Goal: Information Seeking & Learning: Find specific fact

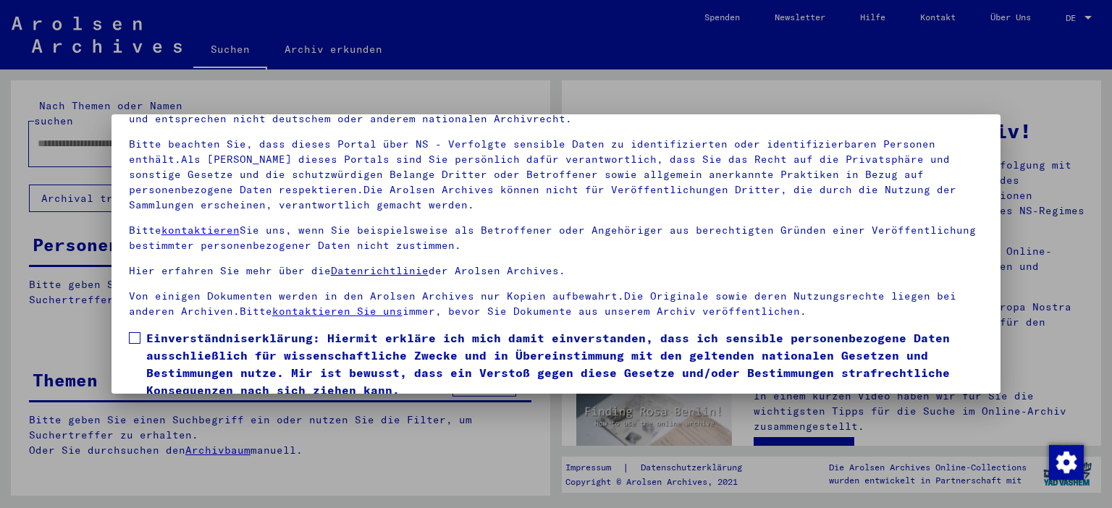
scroll to position [123, 0]
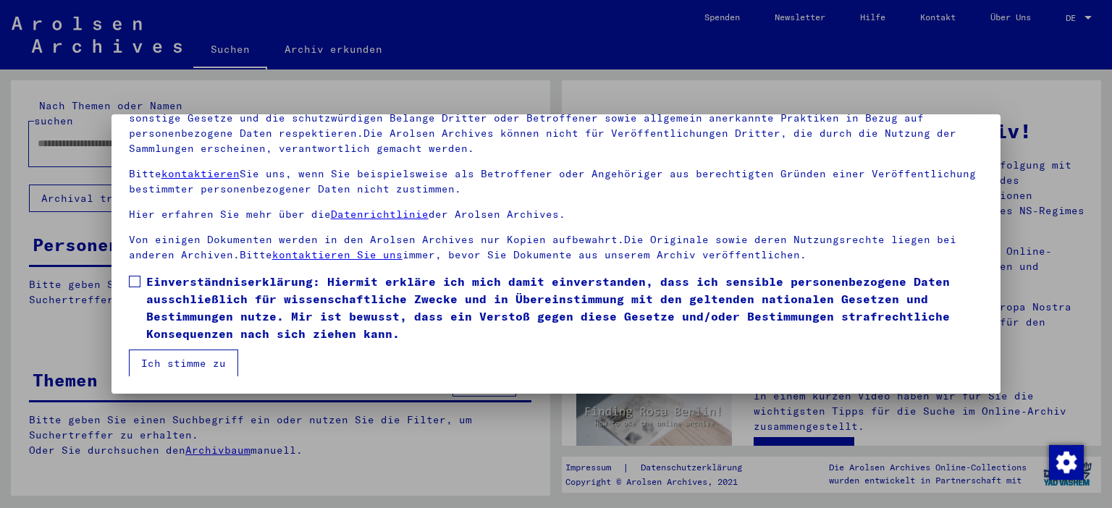
click at [130, 277] on span at bounding box center [135, 282] width 12 height 12
click at [174, 366] on button "Ich stimme zu" at bounding box center [183, 364] width 109 height 28
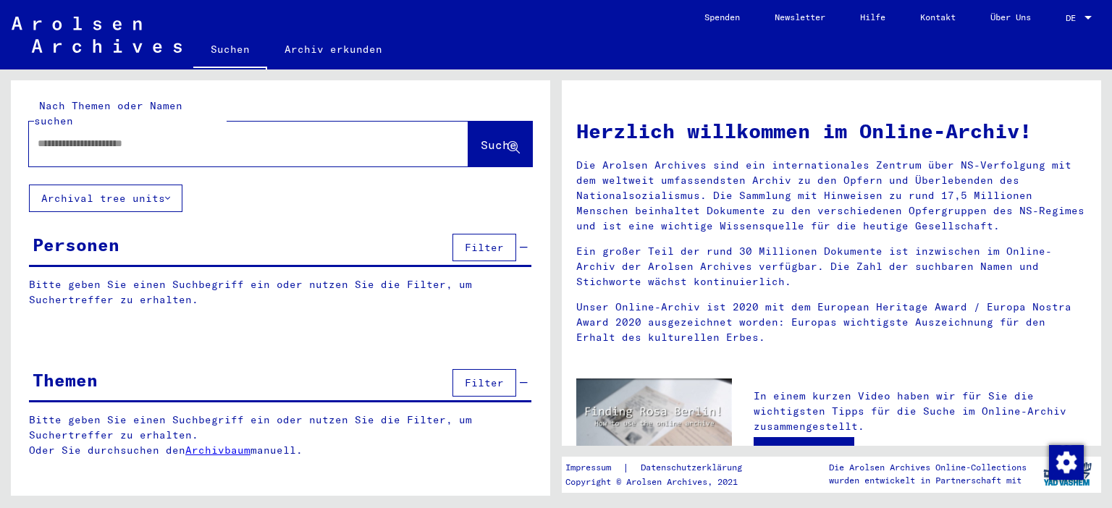
click at [109, 136] on input "text" at bounding box center [231, 143] width 387 height 15
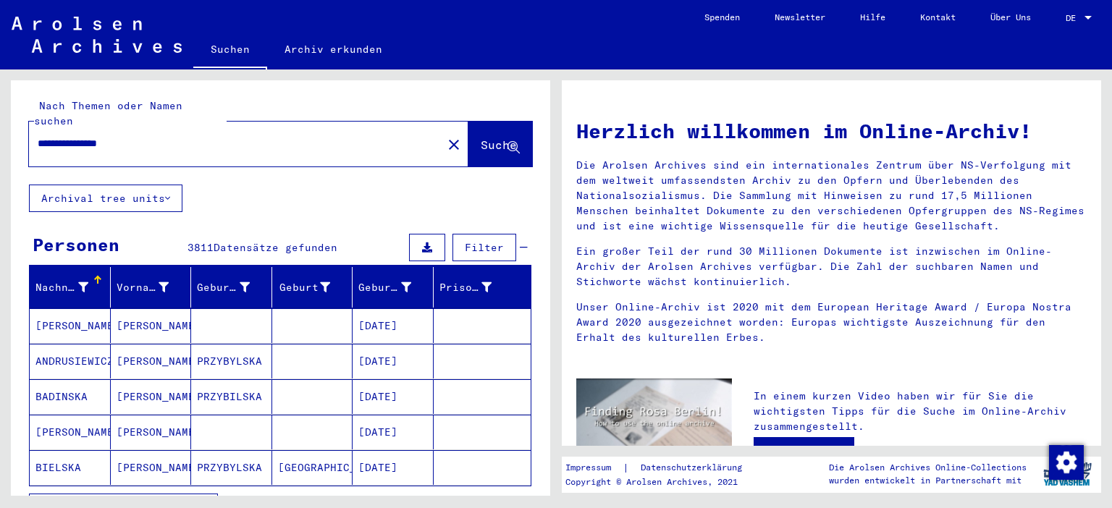
type input "**********"
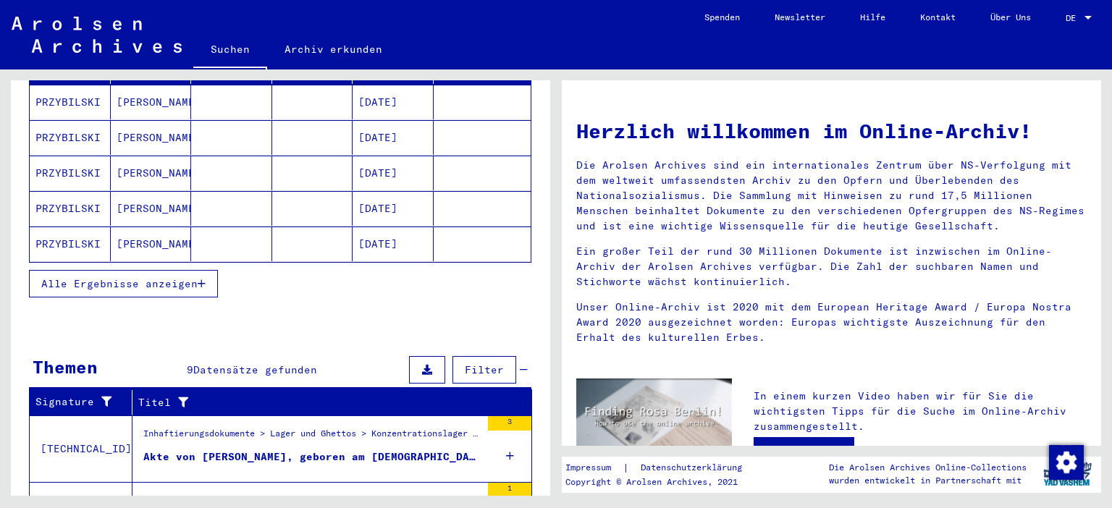
scroll to position [240, 0]
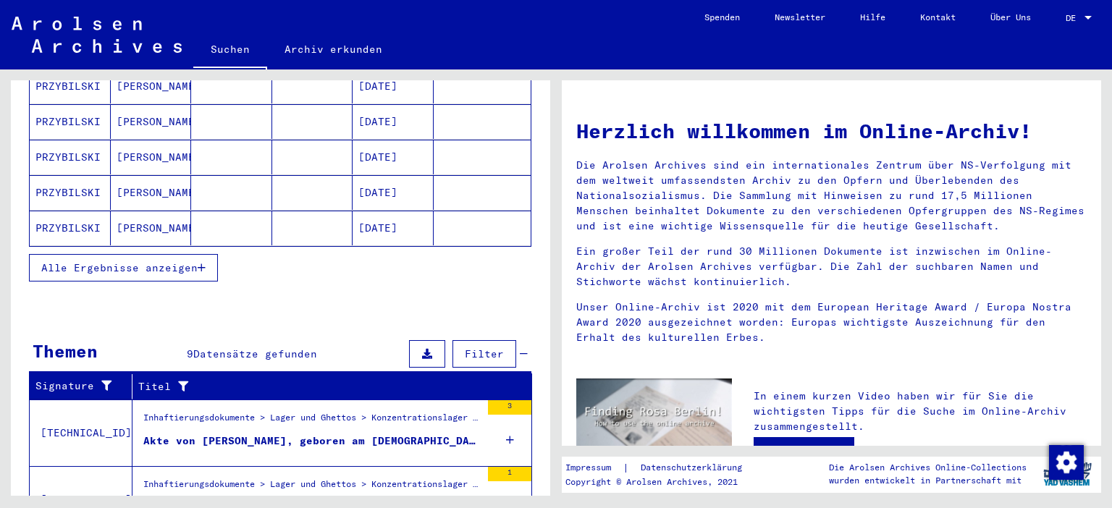
click at [203, 263] on icon "button" at bounding box center [202, 268] width 8 height 10
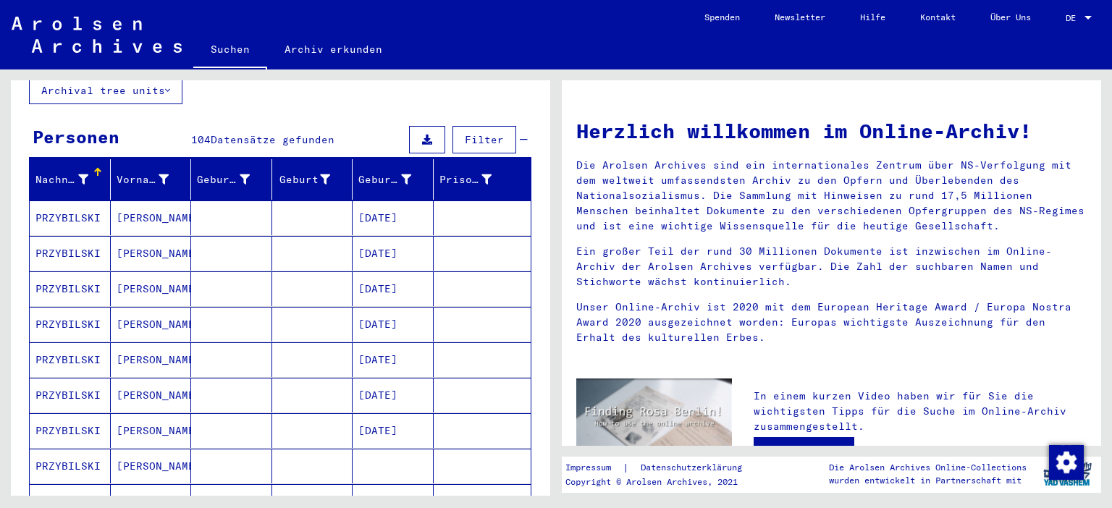
scroll to position [0, 0]
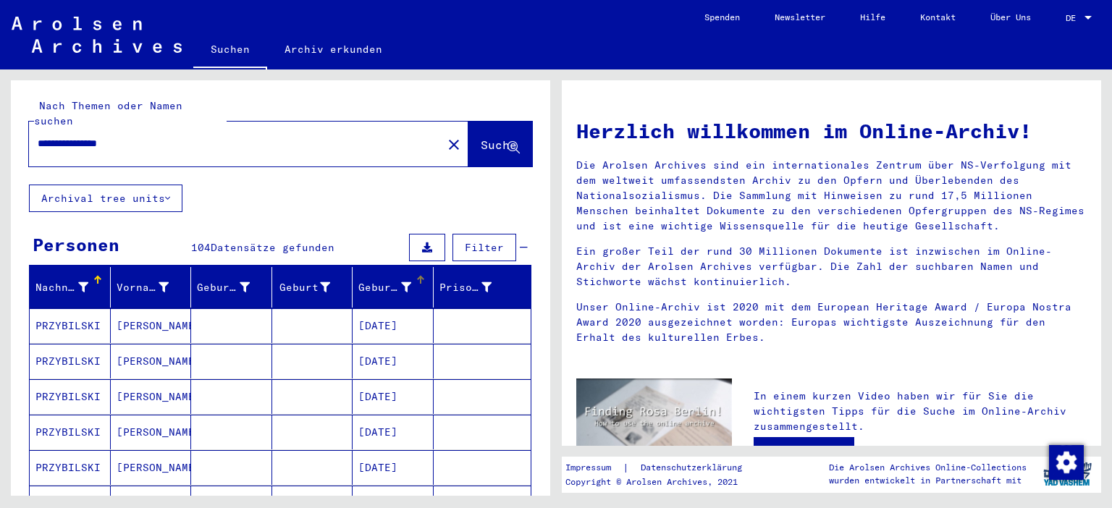
click at [392, 280] on div "Geburtsdatum" at bounding box center [384, 287] width 53 height 15
click at [70, 311] on mat-cell "PRZYBYLSKI" at bounding box center [70, 325] width 81 height 35
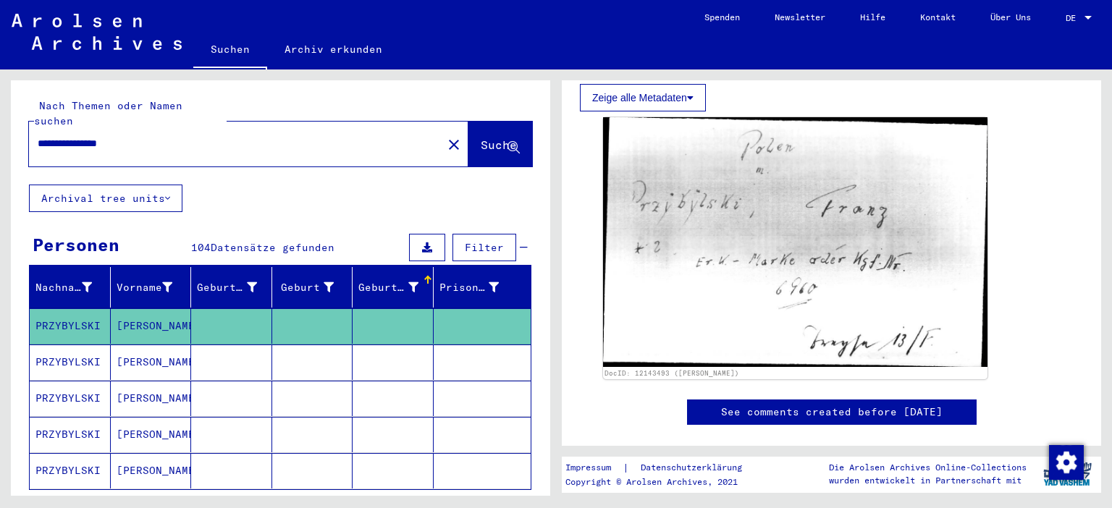
scroll to position [479, 0]
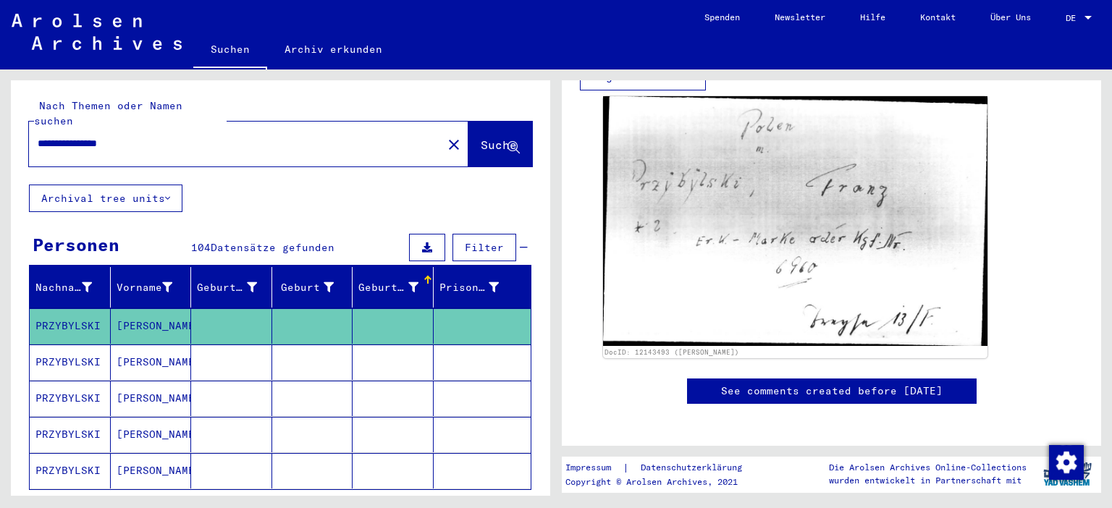
click at [54, 345] on mat-cell "PRZYBYLSKI" at bounding box center [70, 362] width 81 height 35
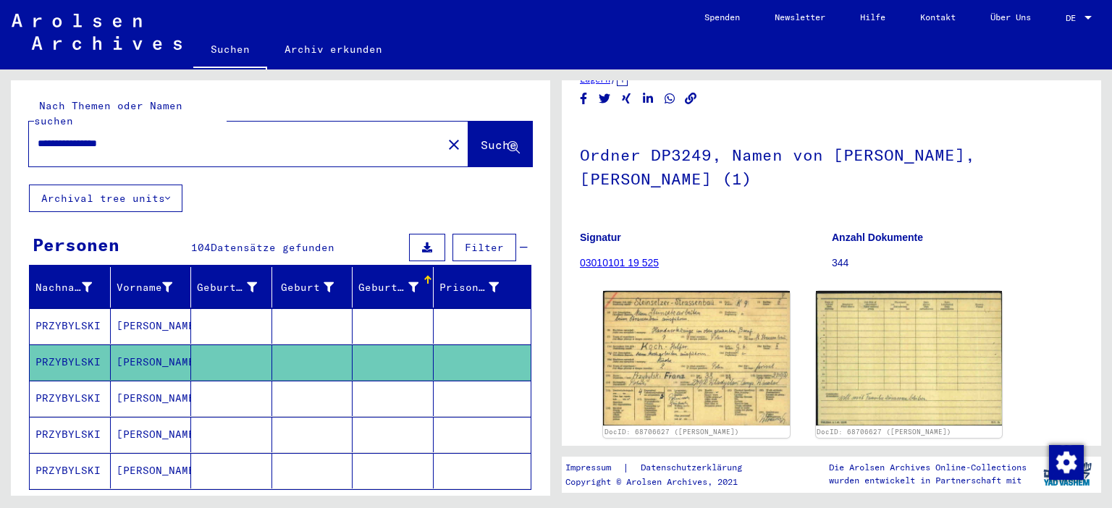
scroll to position [80, 0]
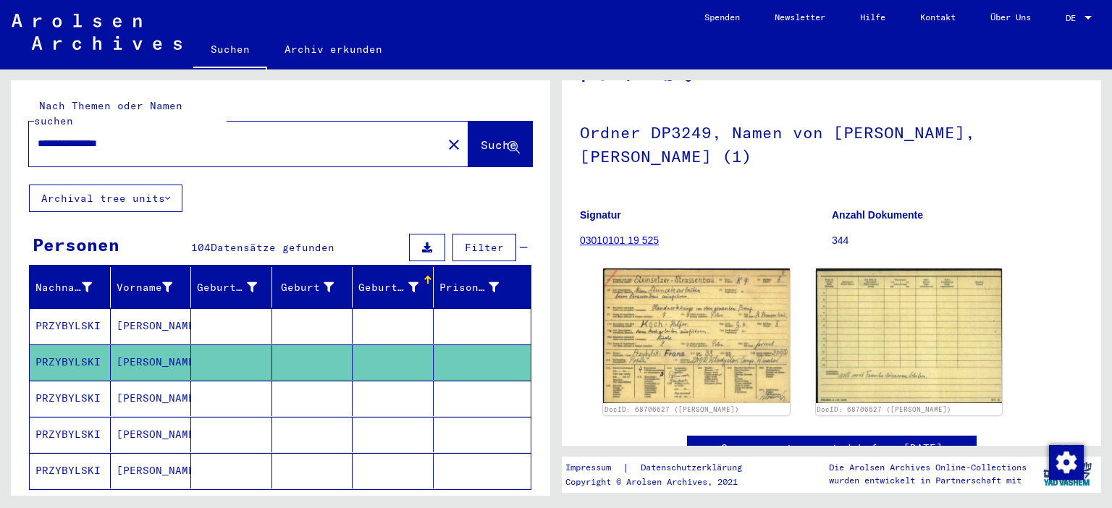
click at [72, 385] on mat-cell "PRZYBYLSKI" at bounding box center [70, 398] width 81 height 35
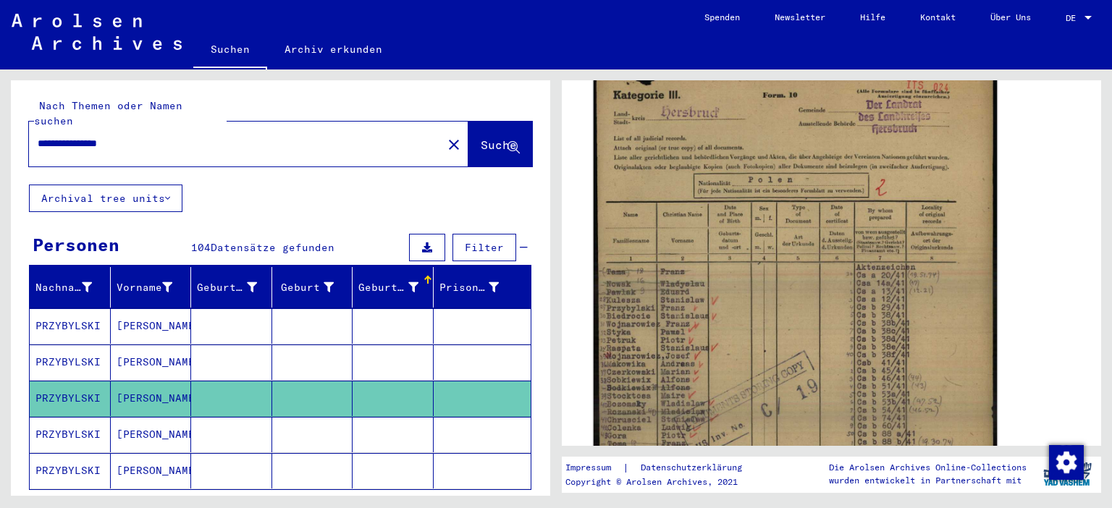
scroll to position [319, 0]
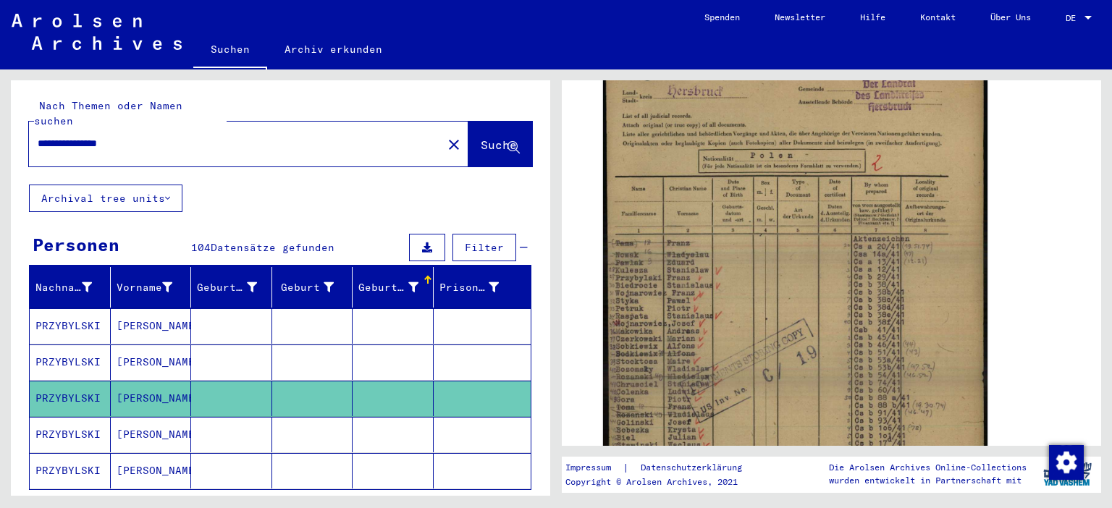
click at [74, 417] on mat-cell "PRZYBYLSKI" at bounding box center [70, 434] width 81 height 35
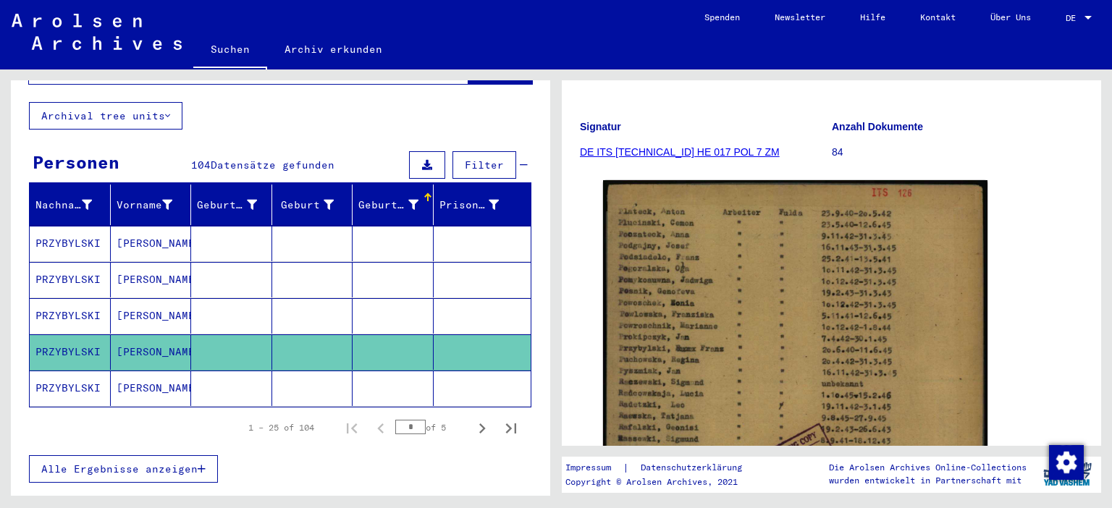
scroll to position [159, 0]
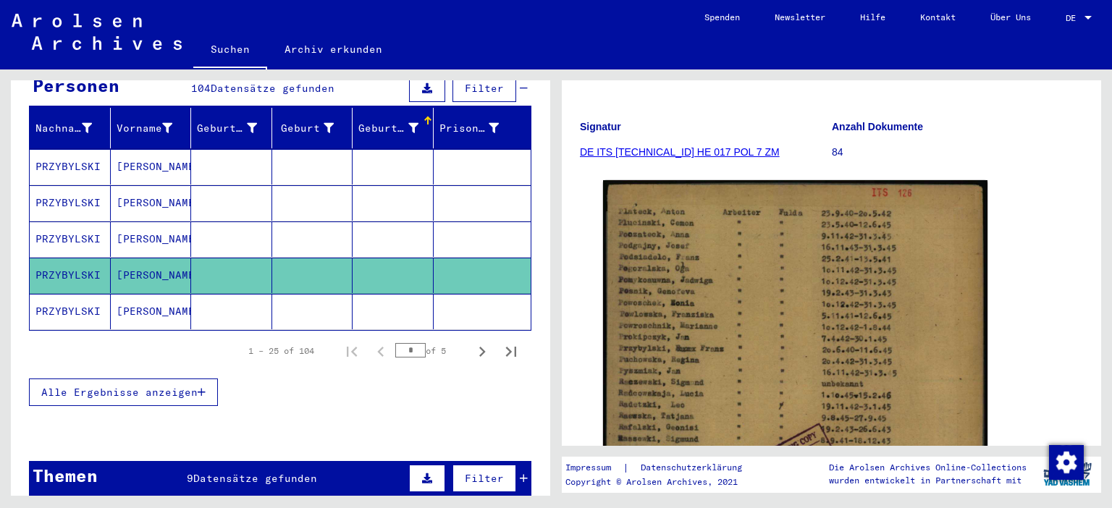
click at [51, 294] on mat-cell "PRZYBYLSKI" at bounding box center [70, 311] width 81 height 35
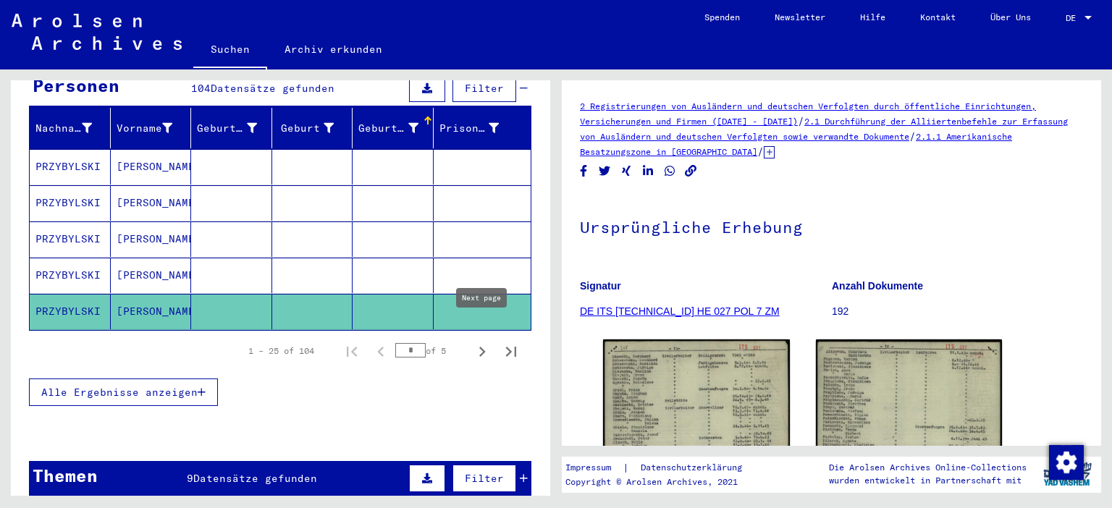
click at [485, 342] on icon "Next page" at bounding box center [482, 352] width 20 height 20
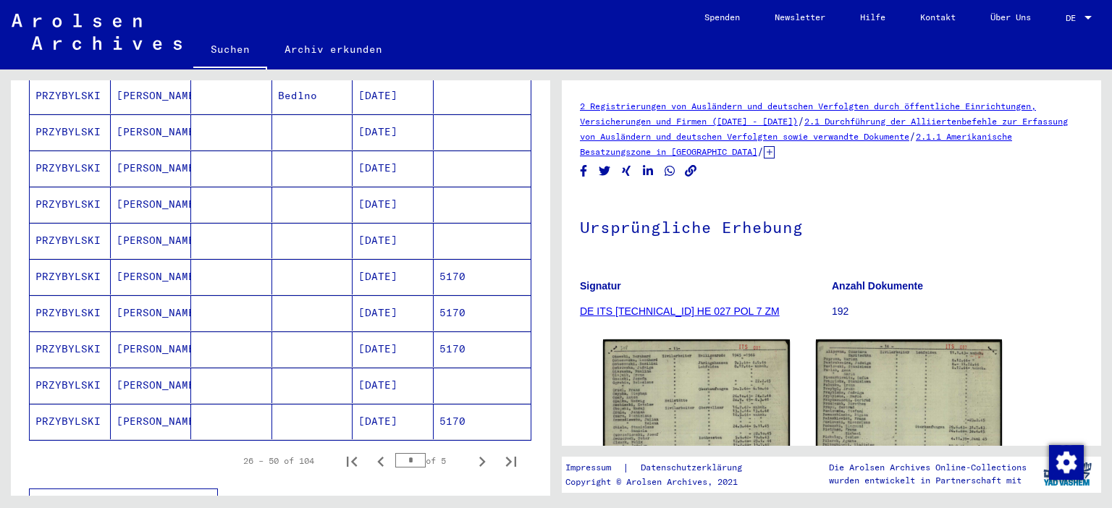
scroll to position [799, 0]
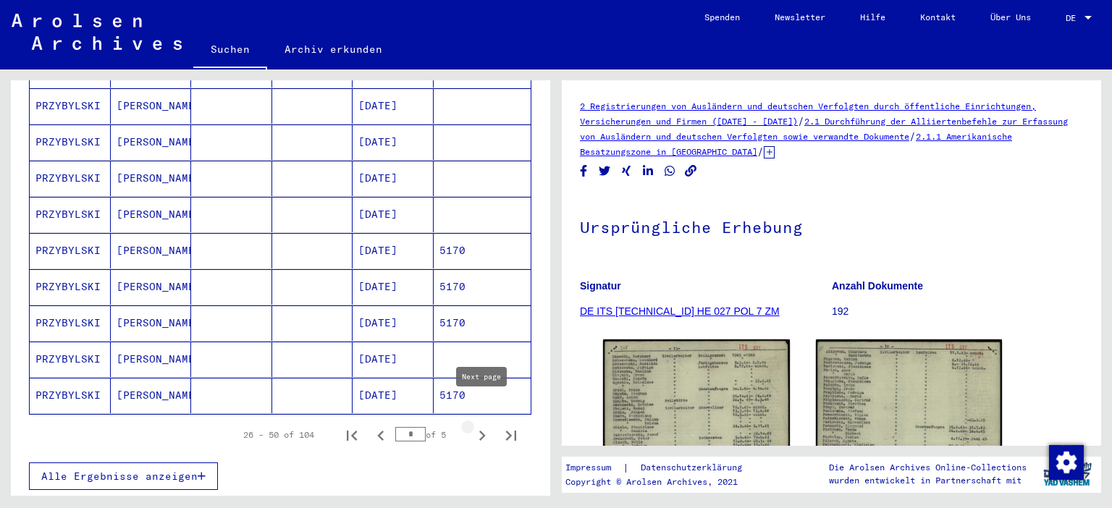
click at [481, 431] on icon "Next page" at bounding box center [482, 436] width 7 height 10
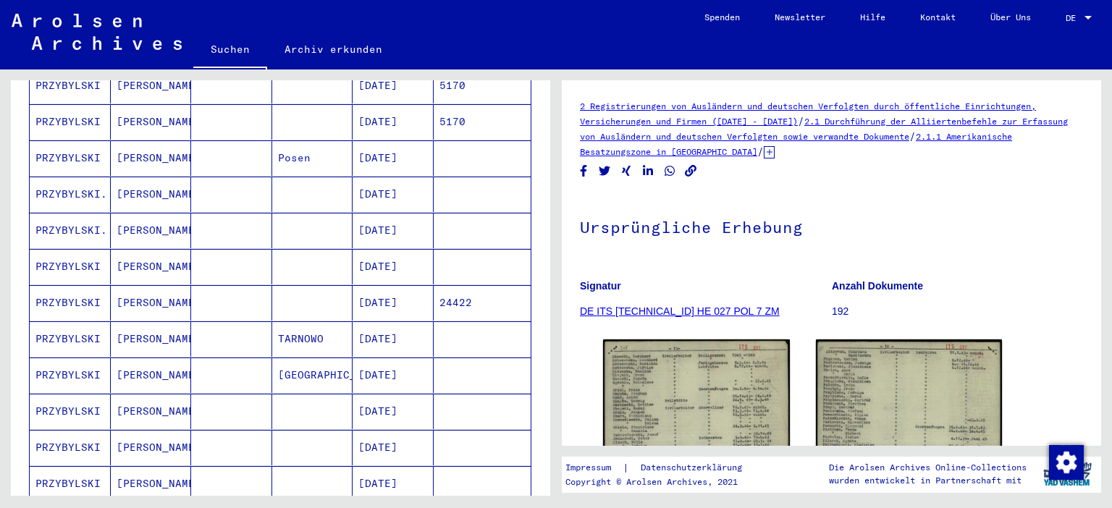
scroll to position [240, 0]
click at [62, 286] on mat-cell "PRZYBYLSKI" at bounding box center [70, 303] width 81 height 35
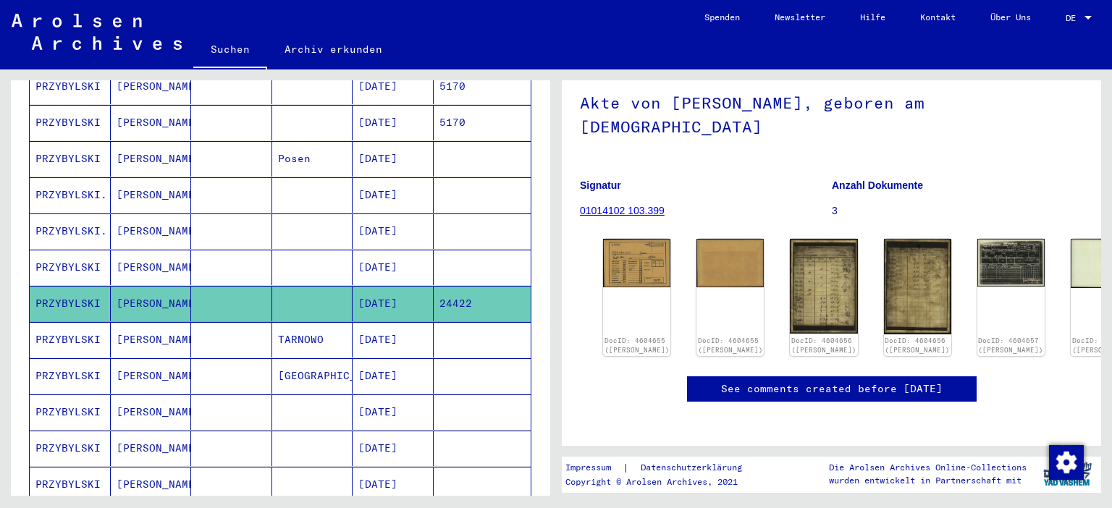
scroll to position [80, 0]
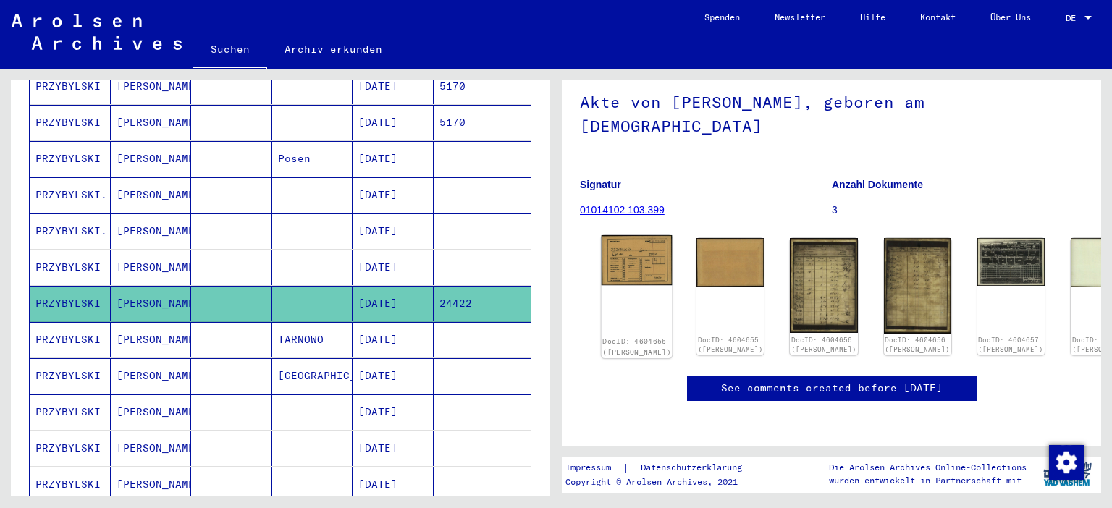
click at [627, 237] on img at bounding box center [637, 260] width 71 height 51
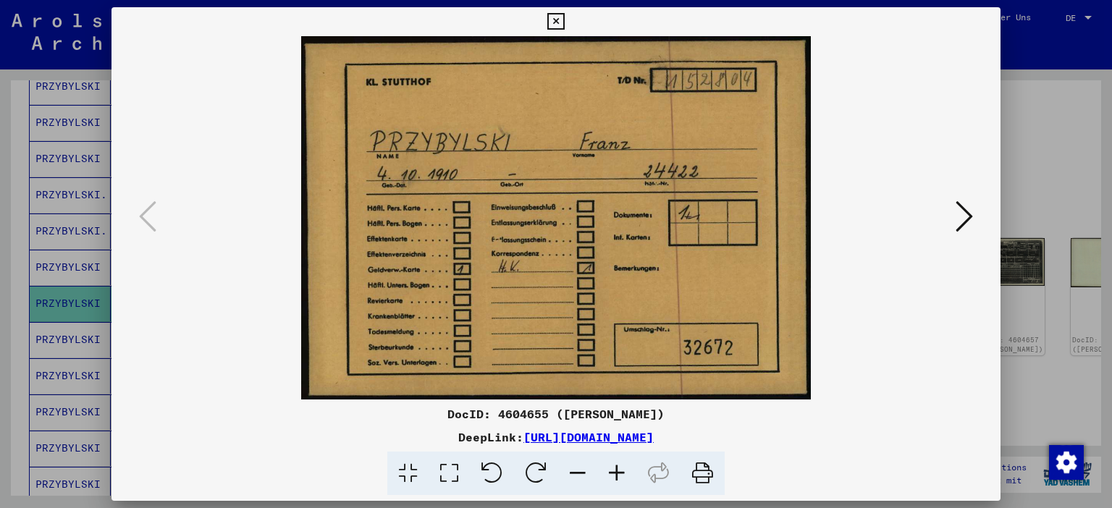
click at [969, 219] on icon at bounding box center [964, 216] width 17 height 35
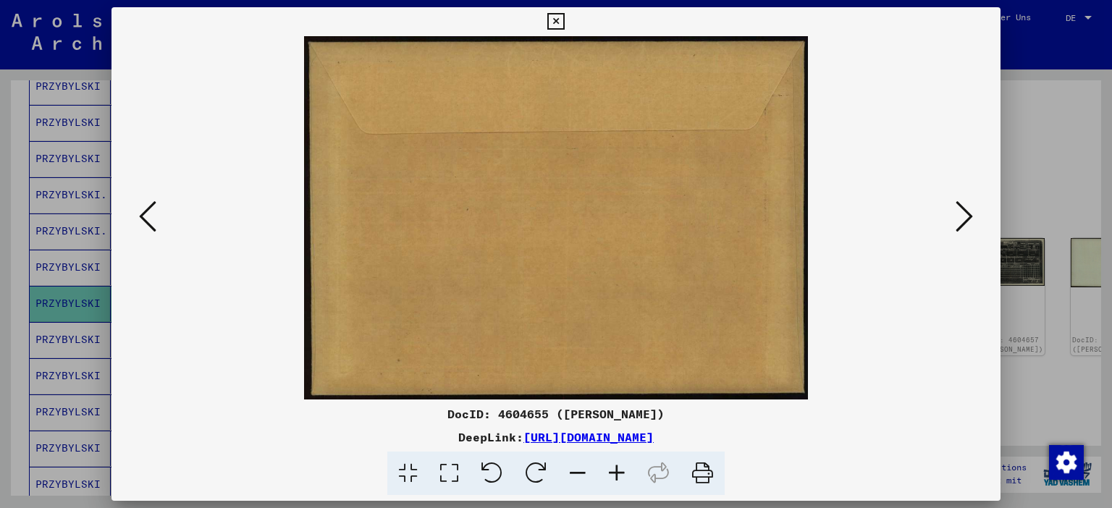
click at [968, 211] on icon at bounding box center [964, 216] width 17 height 35
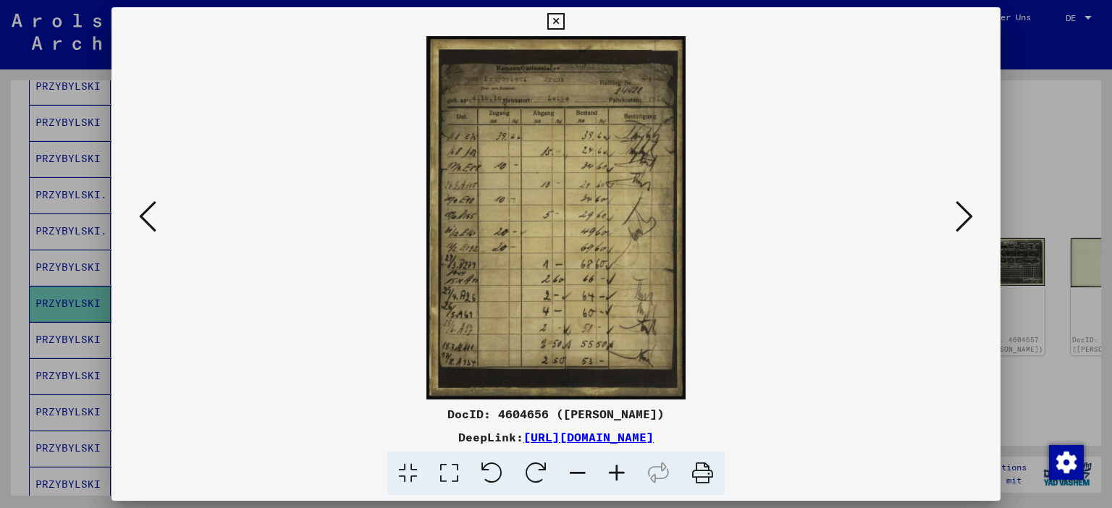
click at [621, 471] on icon at bounding box center [616, 474] width 39 height 44
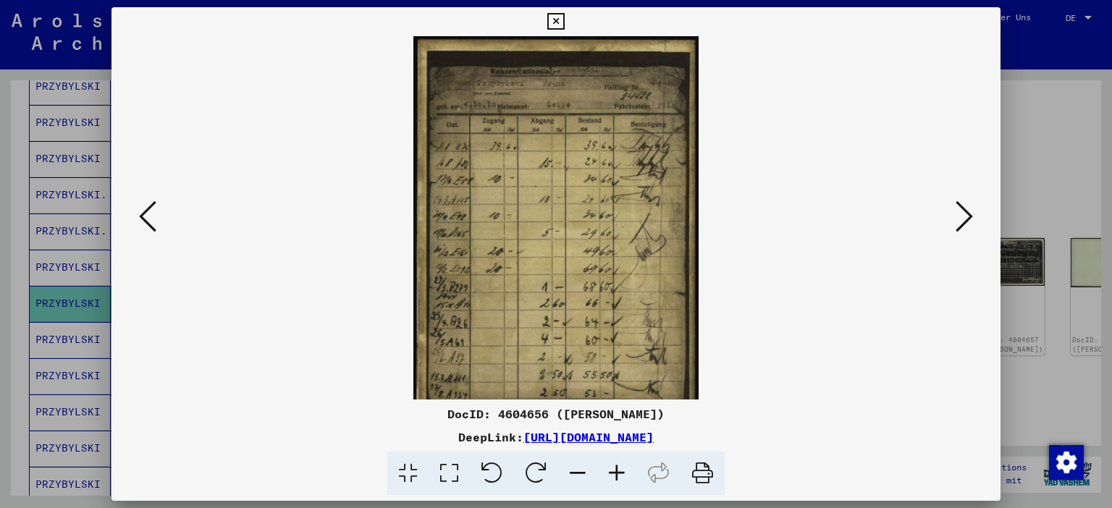
click at [621, 469] on icon at bounding box center [616, 474] width 39 height 44
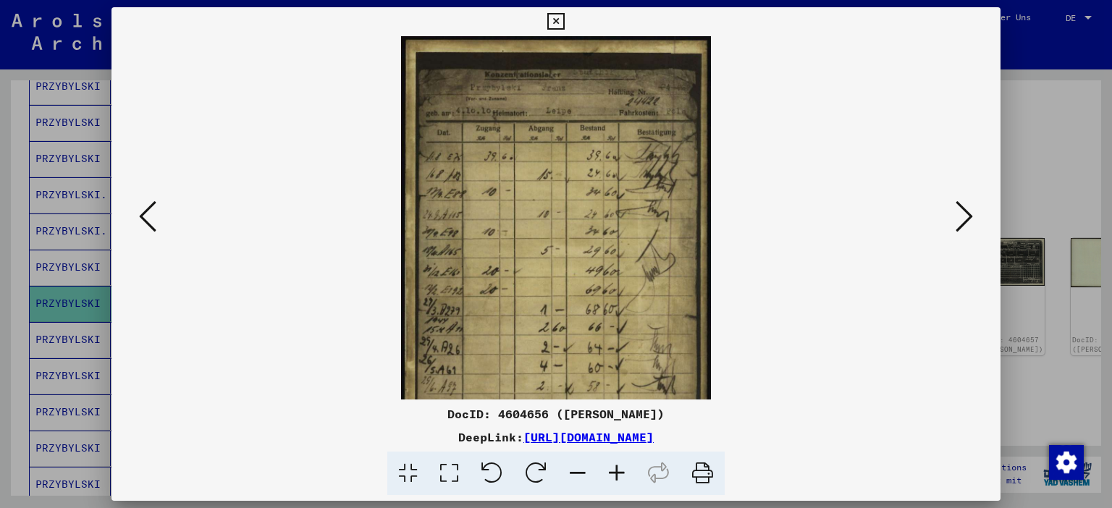
click at [620, 466] on icon at bounding box center [616, 474] width 39 height 44
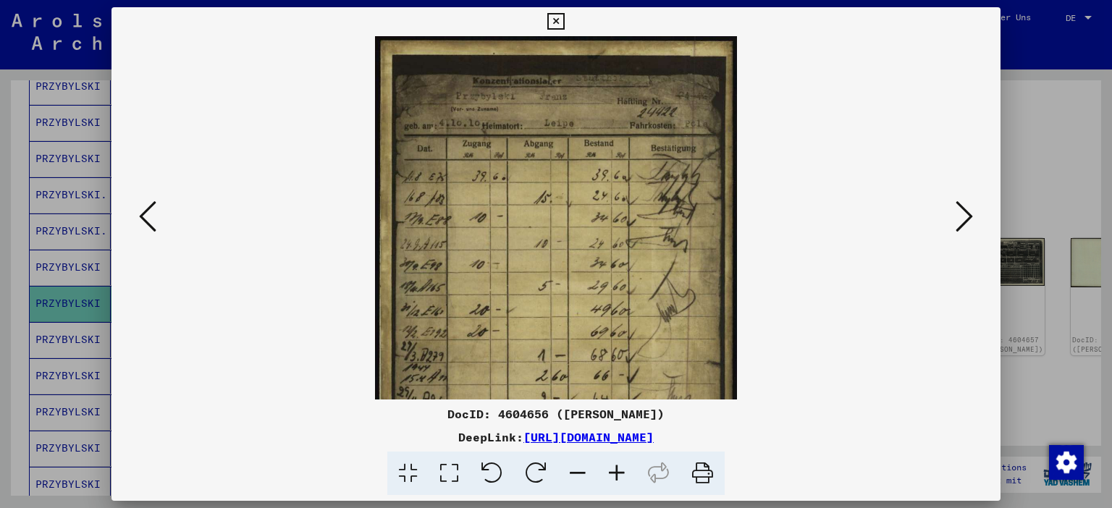
click at [620, 465] on icon at bounding box center [616, 474] width 39 height 44
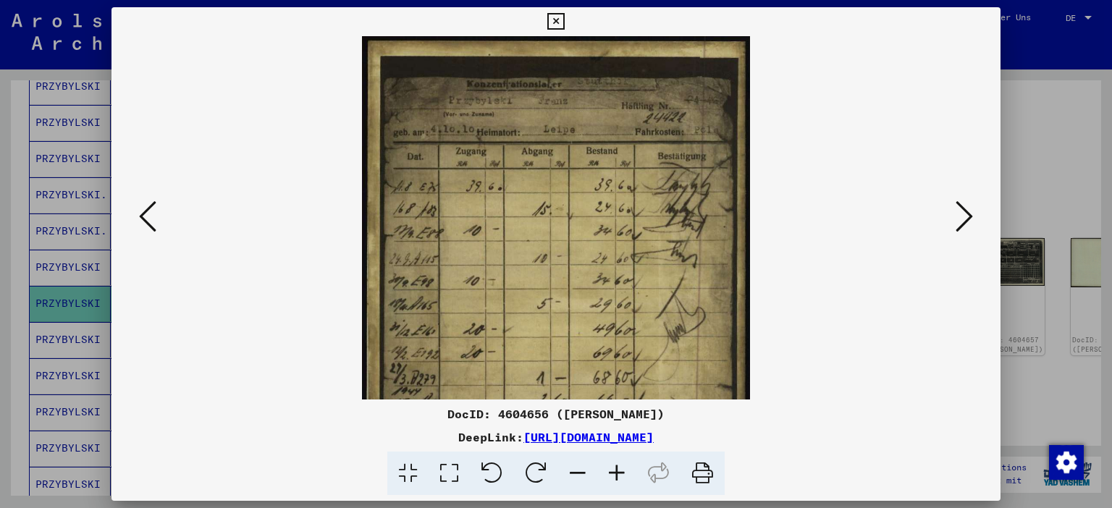
click at [620, 465] on icon at bounding box center [616, 474] width 39 height 44
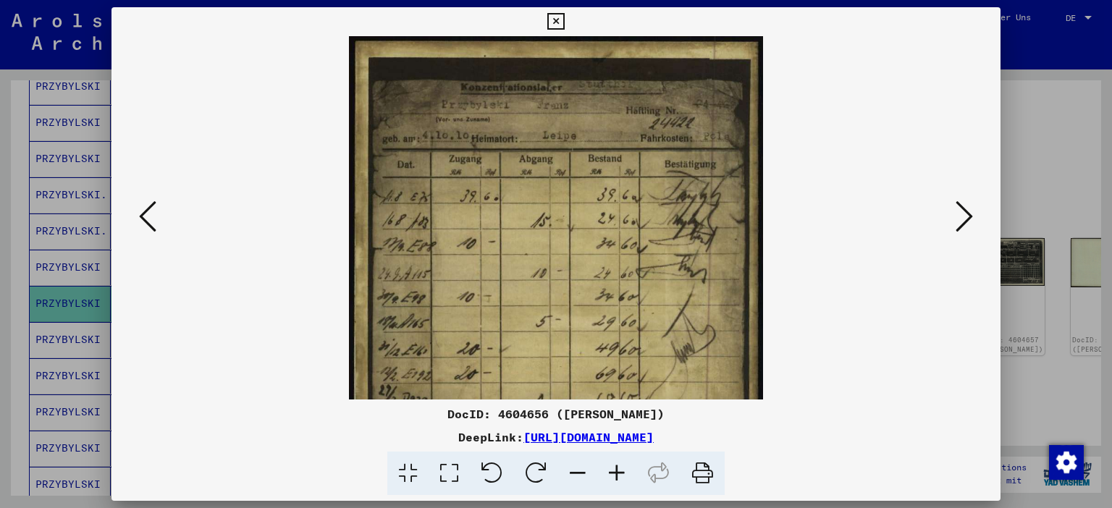
click at [620, 465] on icon at bounding box center [616, 474] width 39 height 44
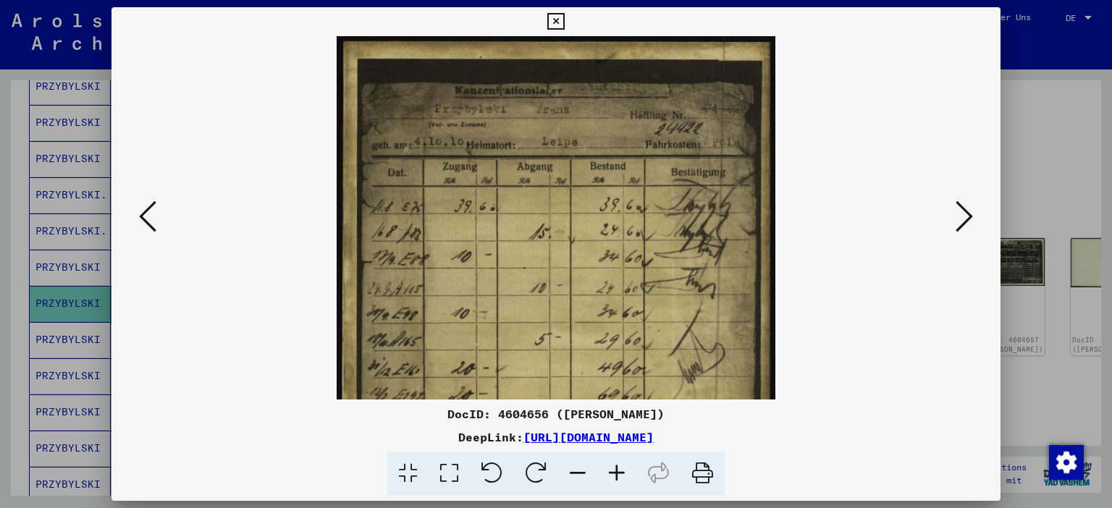
click at [620, 465] on icon at bounding box center [616, 474] width 39 height 44
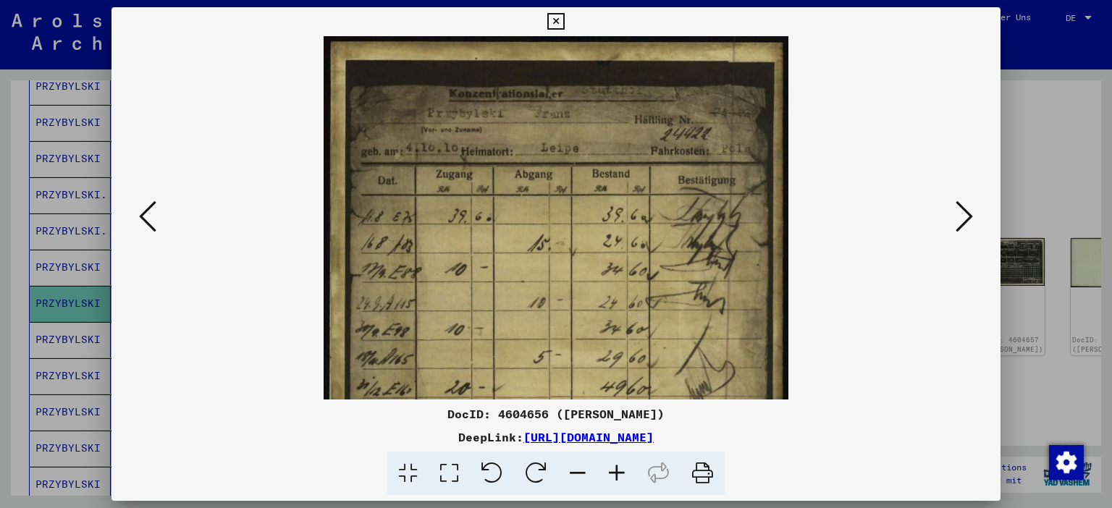
click at [620, 465] on icon at bounding box center [616, 474] width 39 height 44
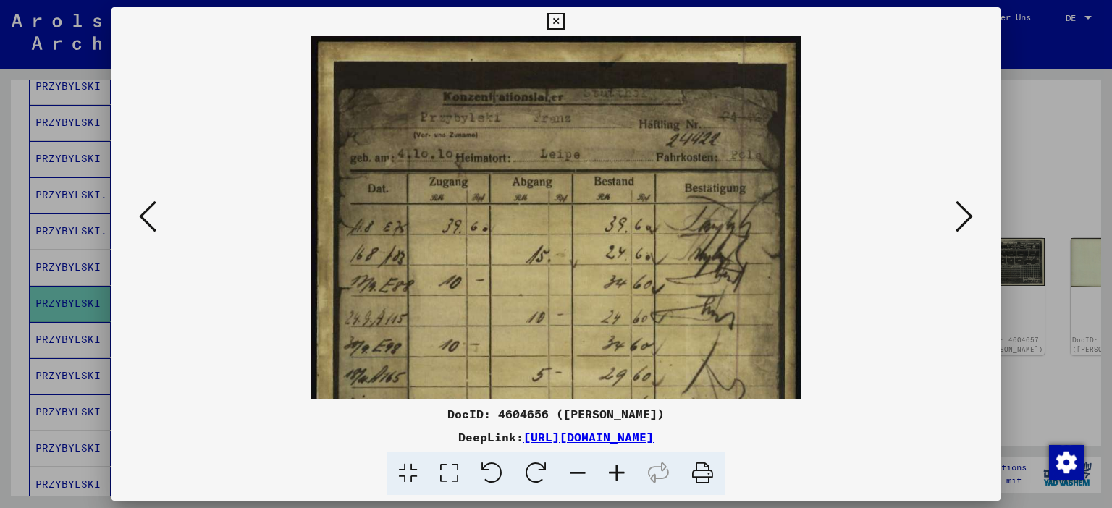
click at [620, 465] on icon at bounding box center [616, 474] width 39 height 44
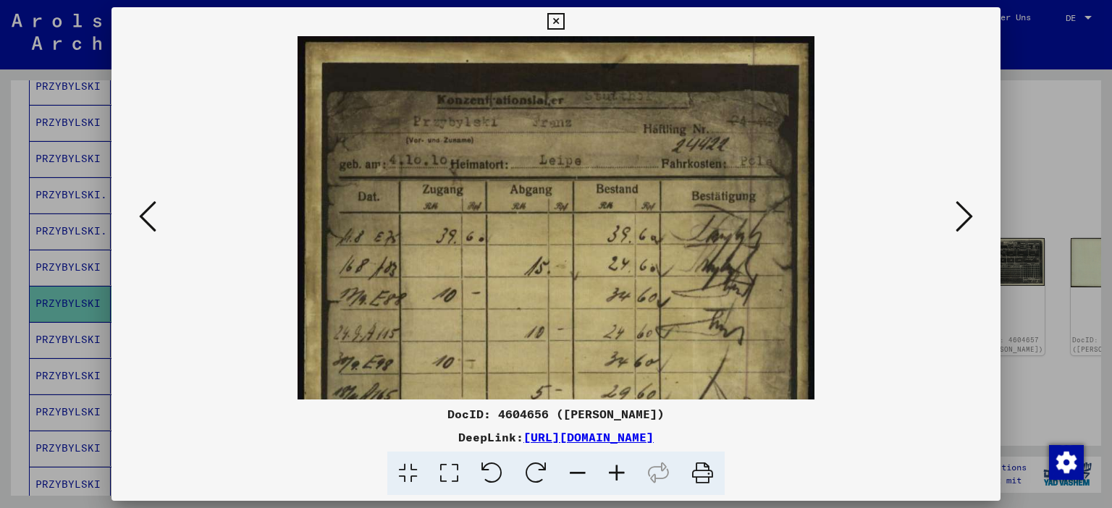
click at [620, 465] on icon at bounding box center [616, 474] width 39 height 44
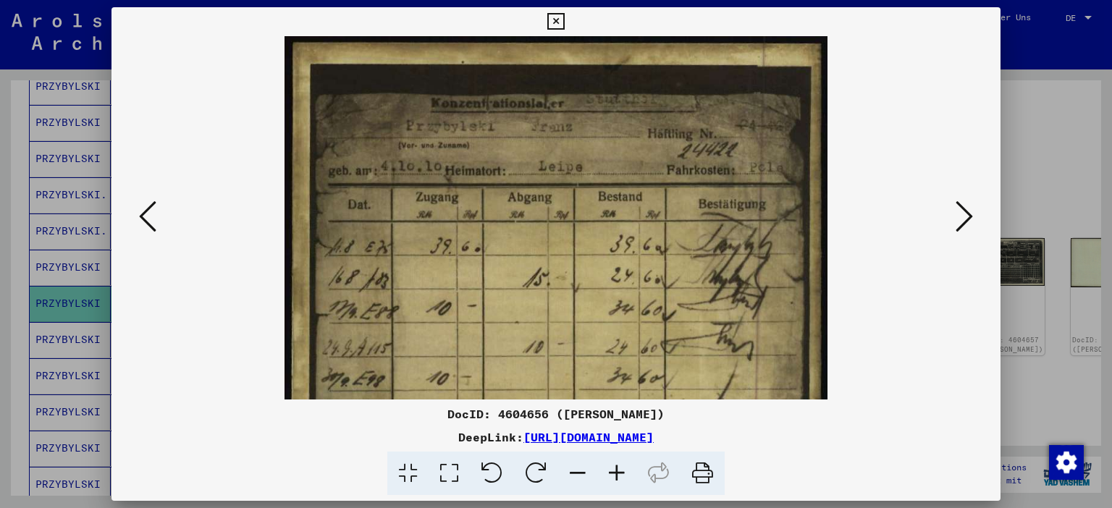
click at [620, 465] on icon at bounding box center [616, 474] width 39 height 44
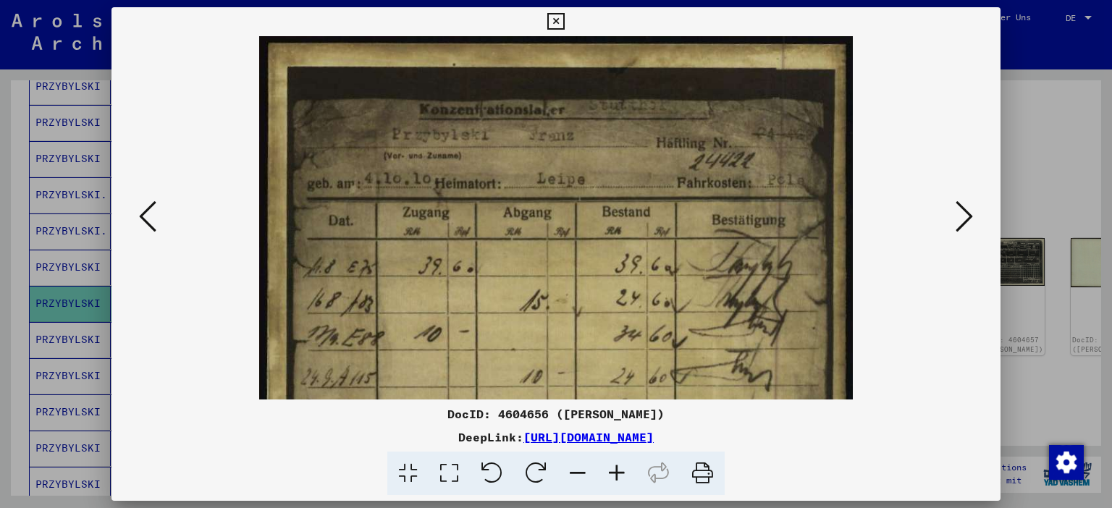
click at [620, 465] on icon at bounding box center [616, 474] width 39 height 44
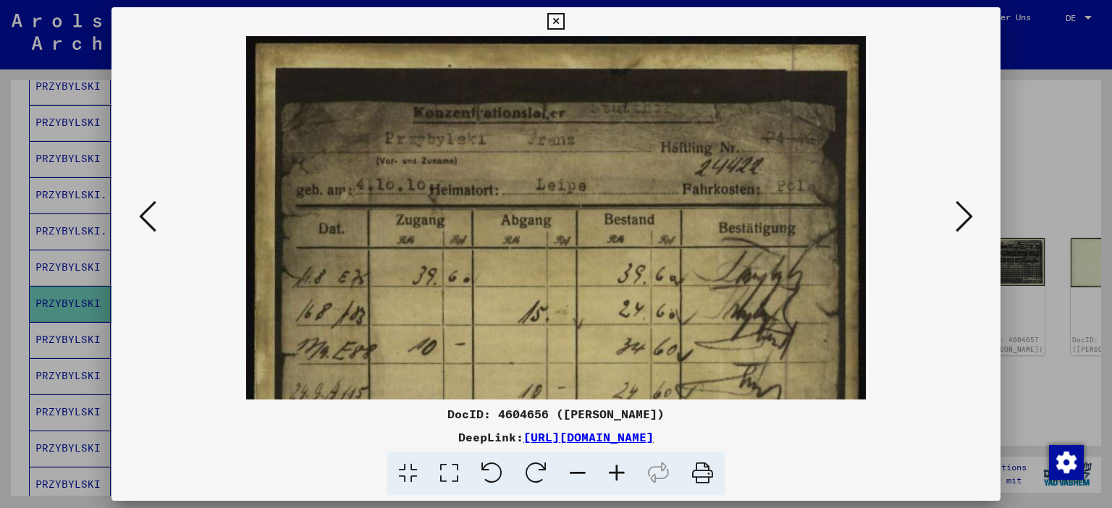
click at [966, 219] on icon at bounding box center [964, 216] width 17 height 35
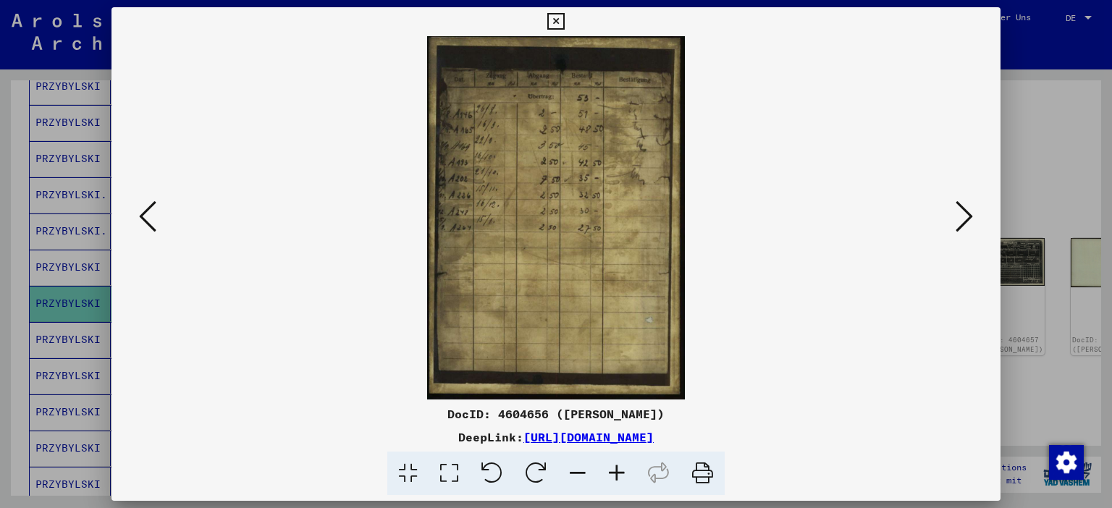
click at [964, 222] on icon at bounding box center [964, 216] width 17 height 35
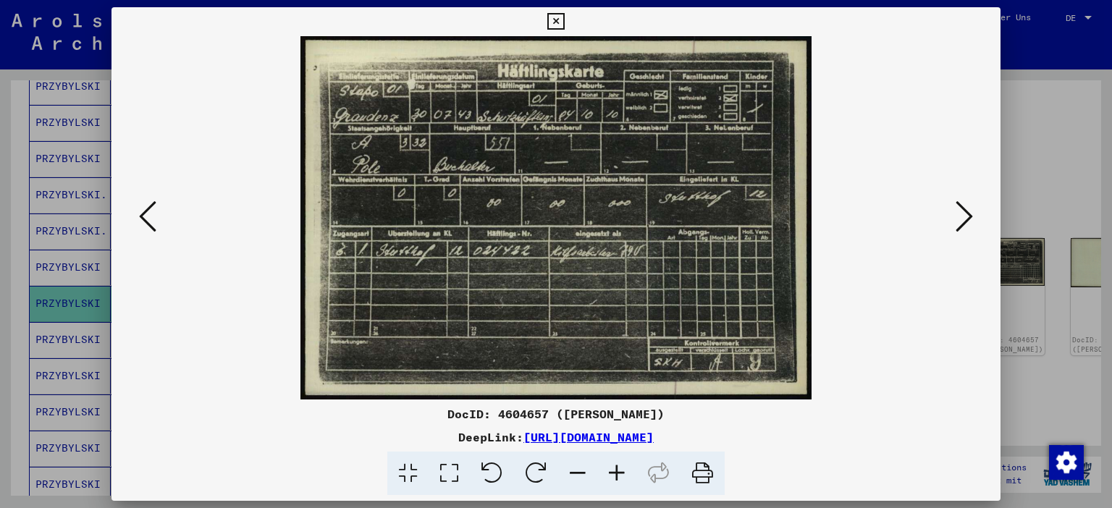
click at [616, 472] on icon at bounding box center [616, 474] width 39 height 44
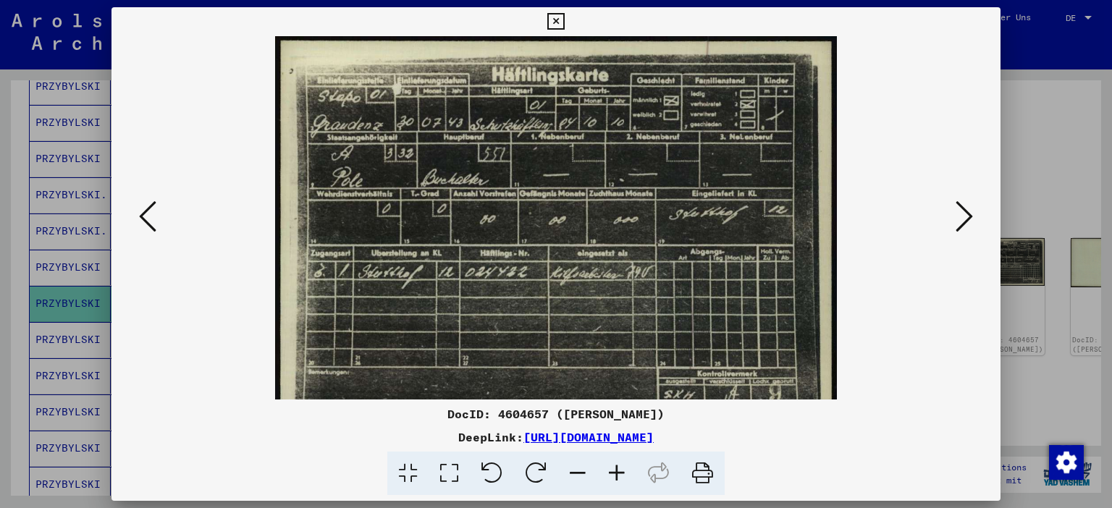
click at [615, 471] on icon at bounding box center [616, 474] width 39 height 44
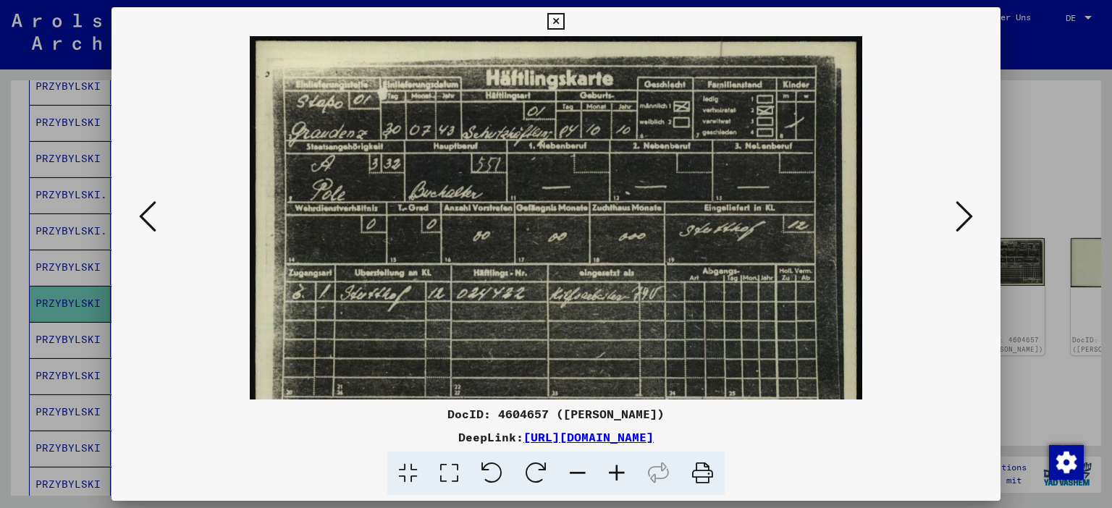
click at [615, 466] on icon at bounding box center [616, 474] width 39 height 44
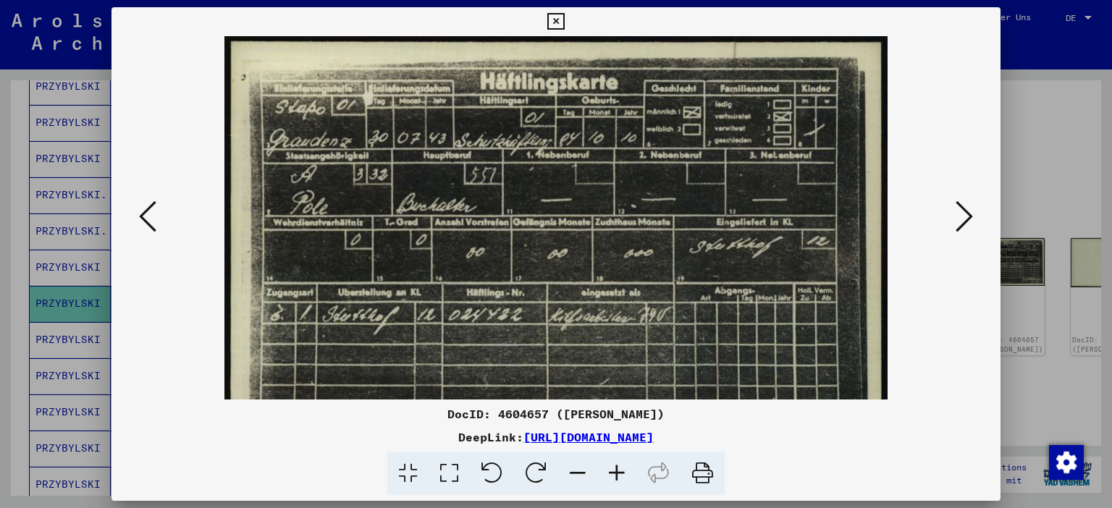
click at [615, 463] on icon at bounding box center [616, 474] width 39 height 44
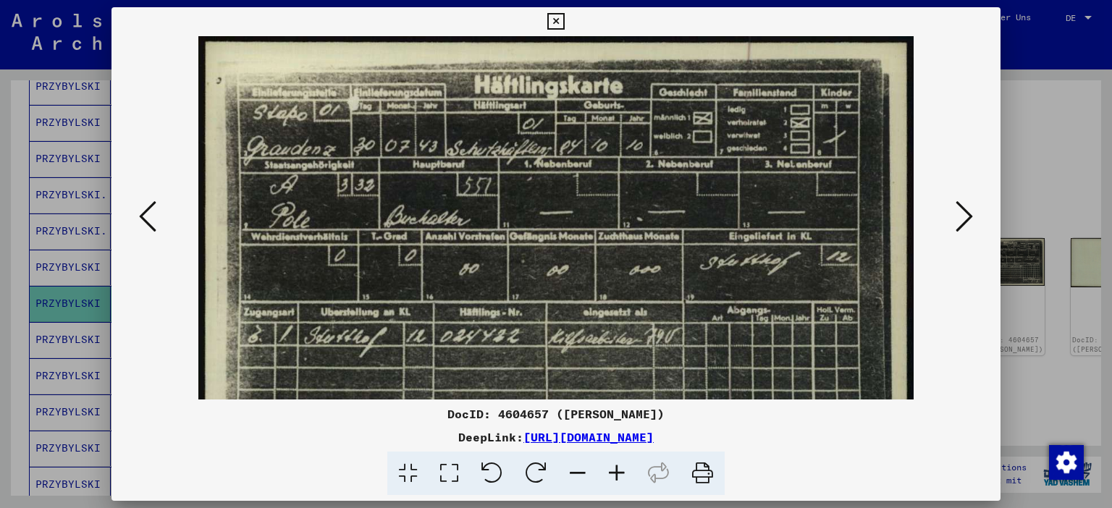
click at [615, 463] on icon at bounding box center [616, 474] width 39 height 44
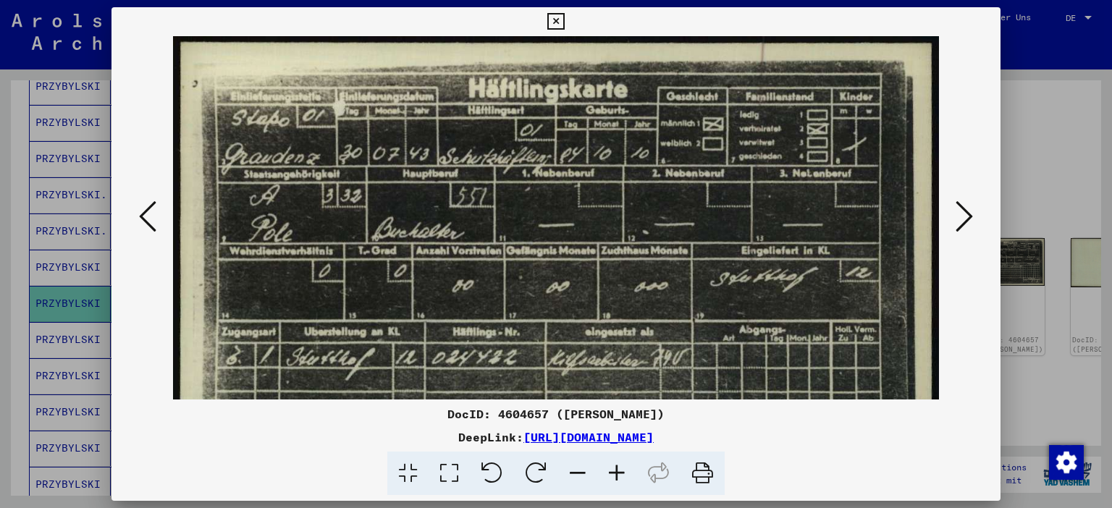
click at [615, 463] on icon at bounding box center [616, 474] width 39 height 44
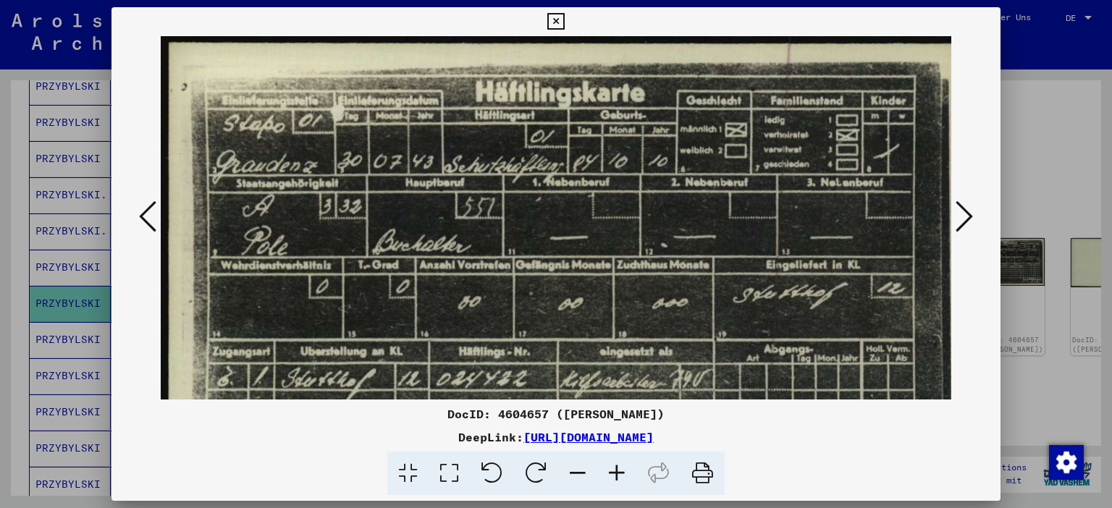
click at [615, 463] on icon at bounding box center [616, 474] width 39 height 44
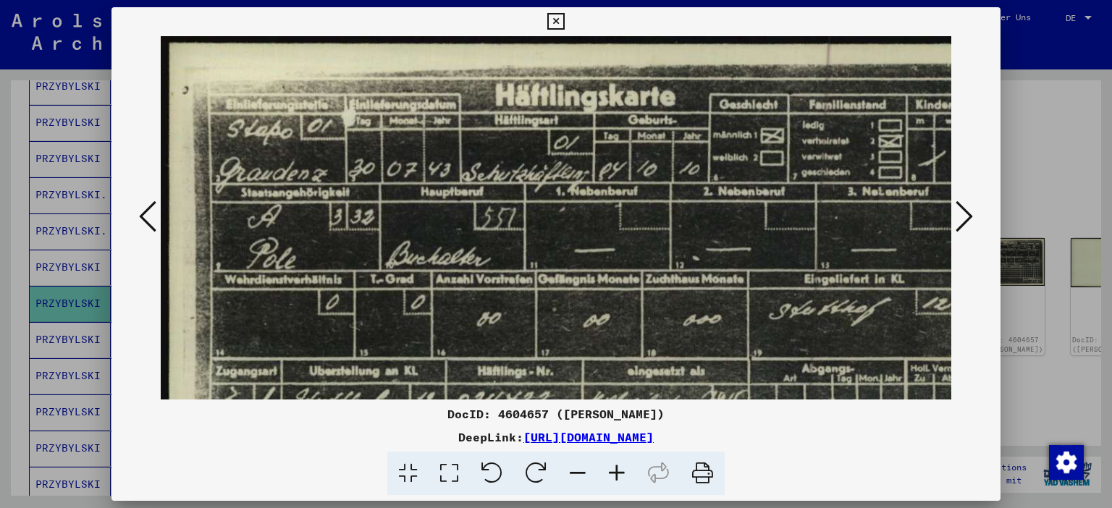
click at [615, 463] on icon at bounding box center [616, 474] width 39 height 44
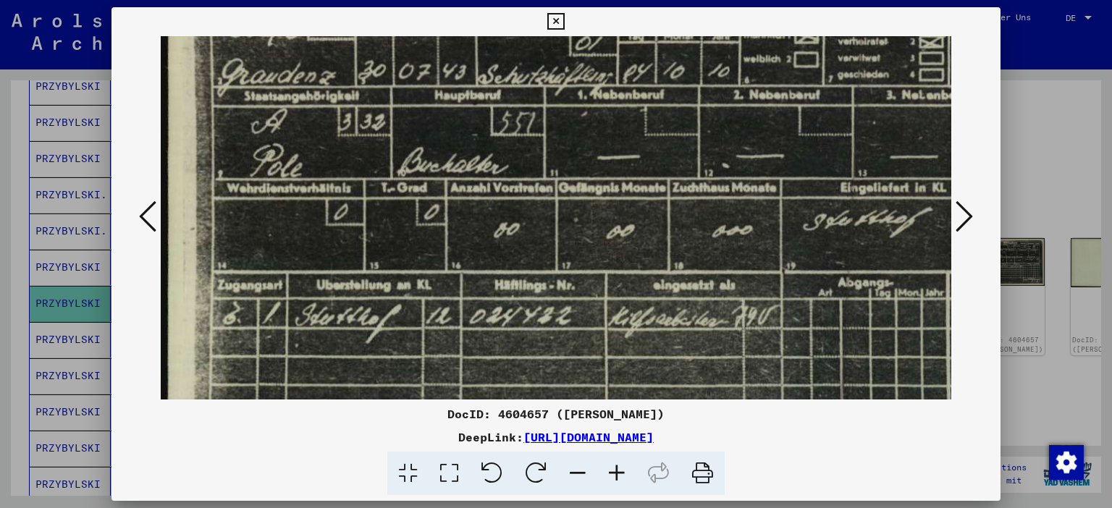
scroll to position [109, 2]
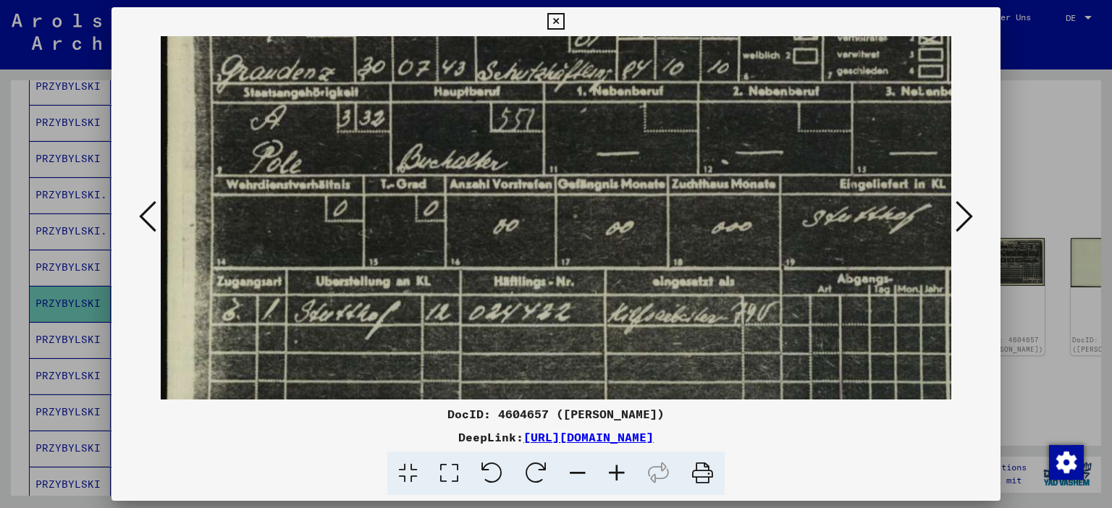
drag, startPoint x: 612, startPoint y: 254, endPoint x: 610, endPoint y: 148, distance: 105.7
click at [610, 148] on img at bounding box center [618, 253] width 918 height 653
click at [969, 214] on icon at bounding box center [964, 216] width 17 height 35
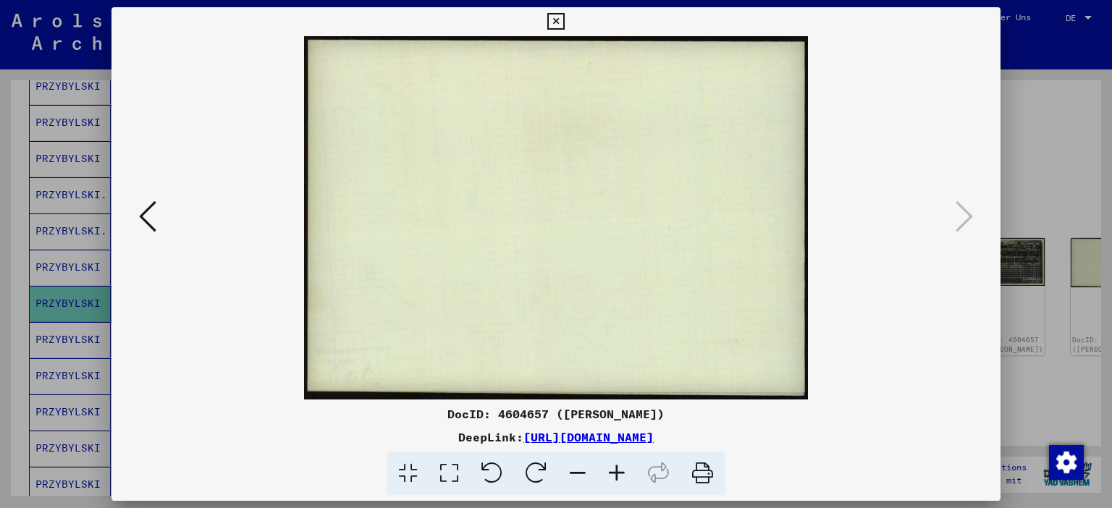
click at [140, 218] on icon at bounding box center [147, 216] width 17 height 35
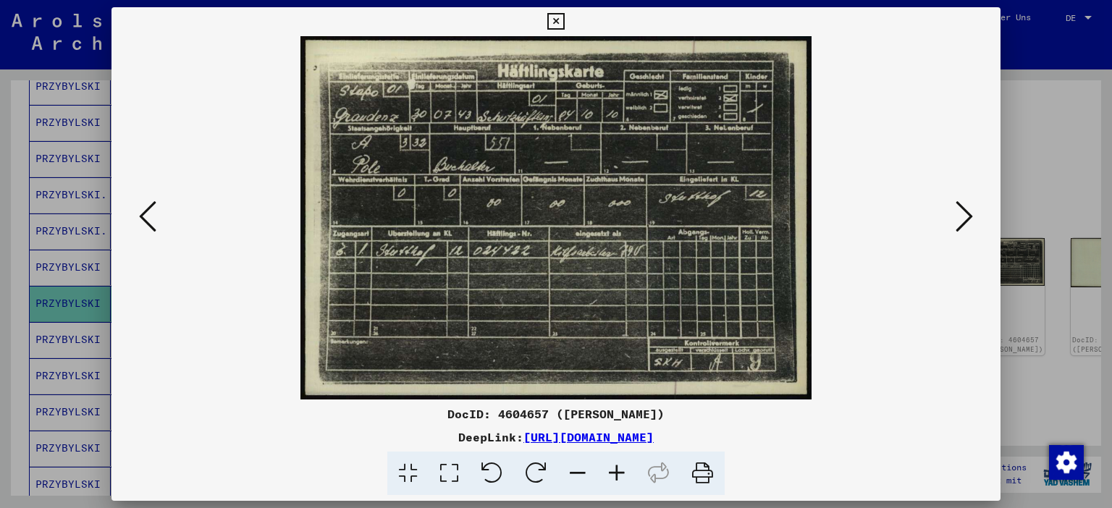
click at [149, 216] on icon at bounding box center [147, 216] width 17 height 35
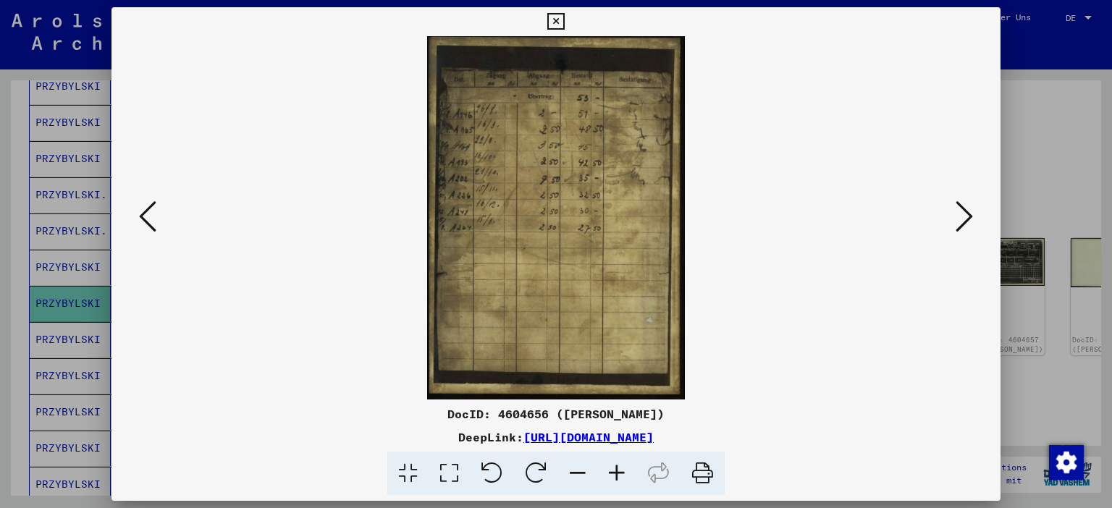
click at [149, 216] on icon at bounding box center [147, 216] width 17 height 35
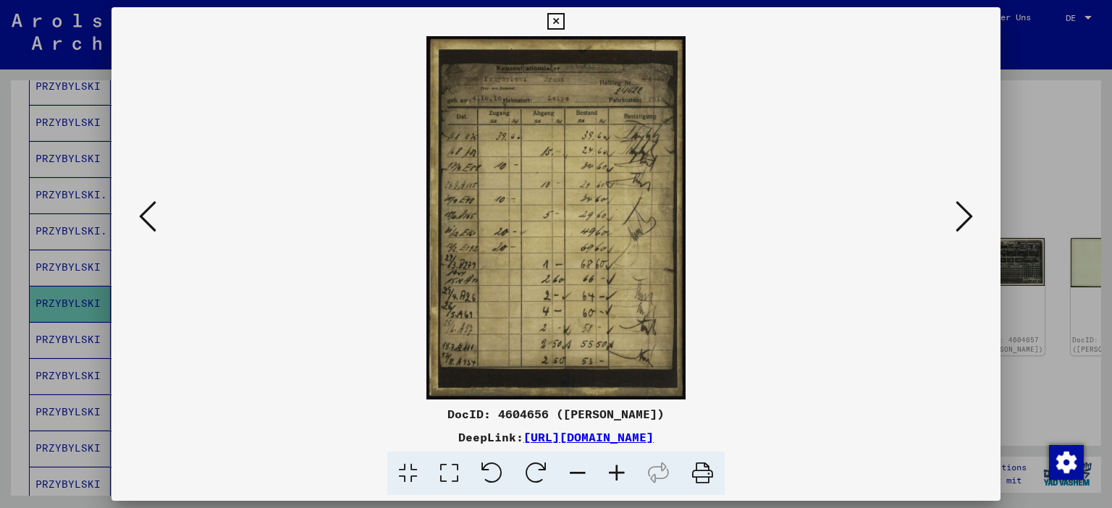
click at [149, 216] on icon at bounding box center [147, 216] width 17 height 35
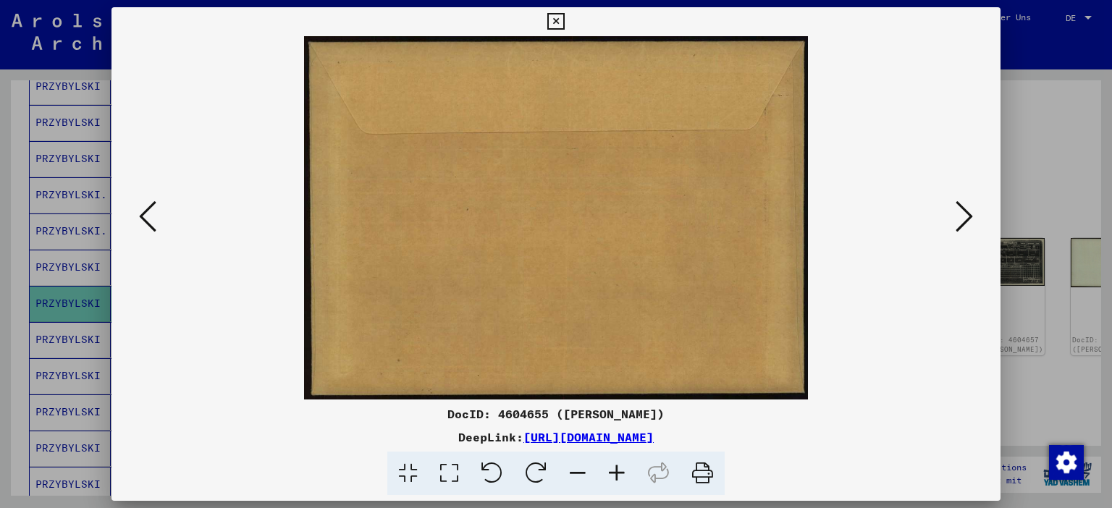
click at [149, 216] on icon at bounding box center [147, 216] width 17 height 35
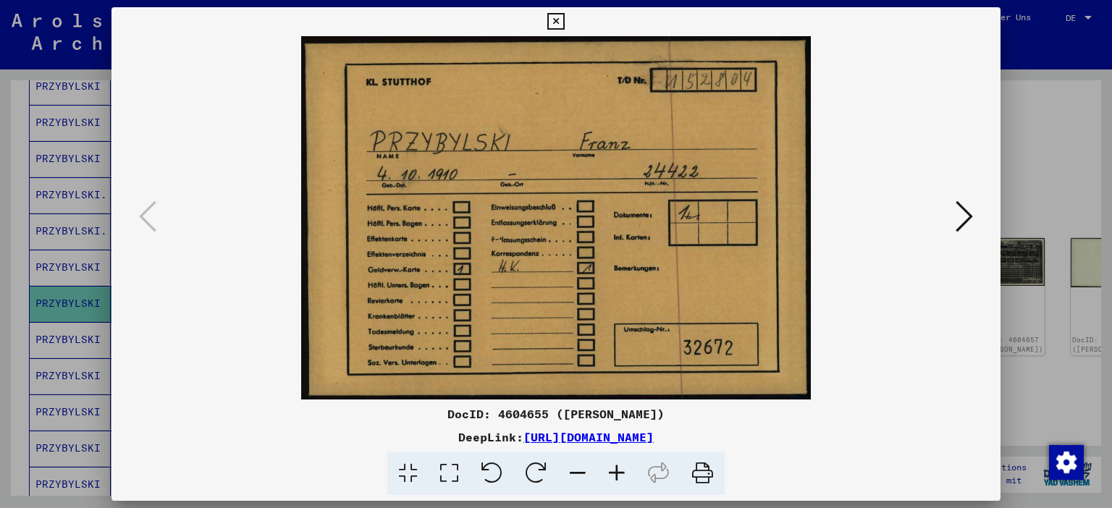
click at [564, 18] on icon at bounding box center [555, 21] width 17 height 17
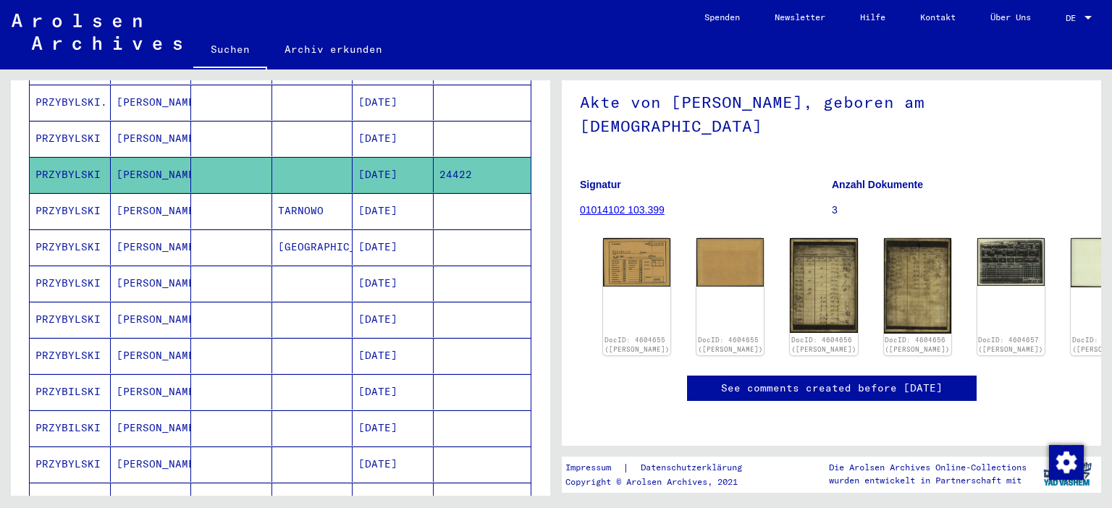
scroll to position [400, 0]
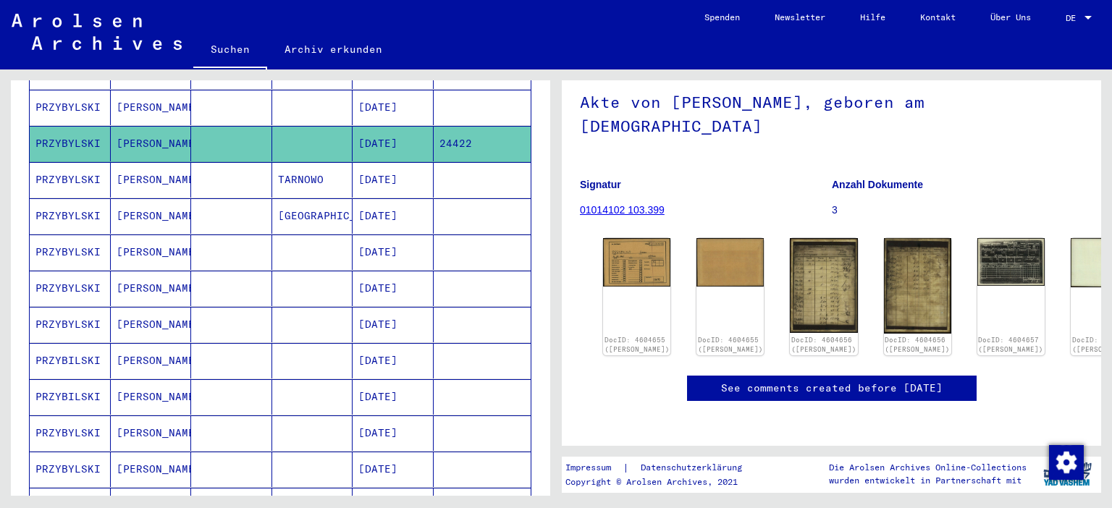
click at [51, 235] on mat-cell "PRZYBYLSKI" at bounding box center [70, 252] width 81 height 35
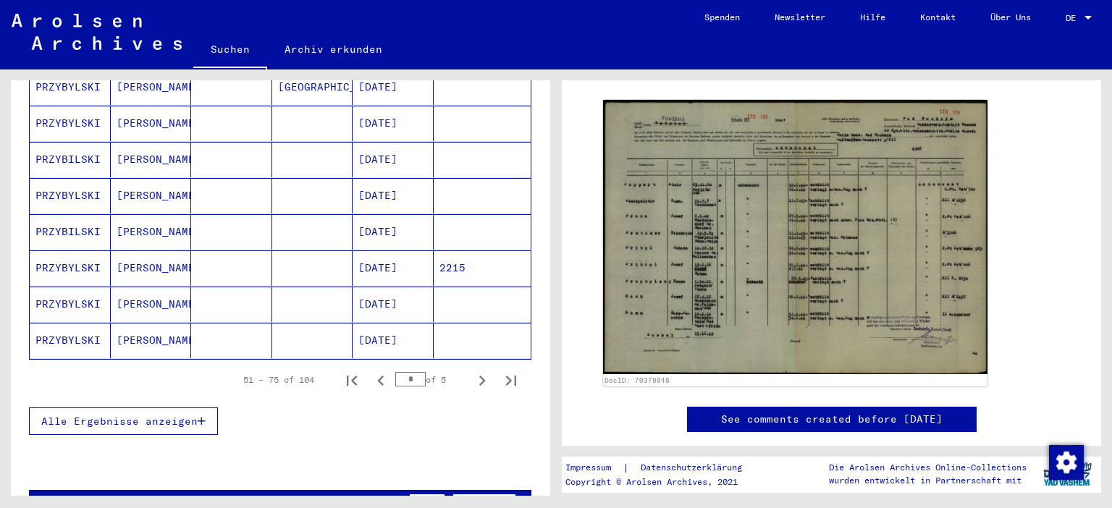
scroll to position [1039, 0]
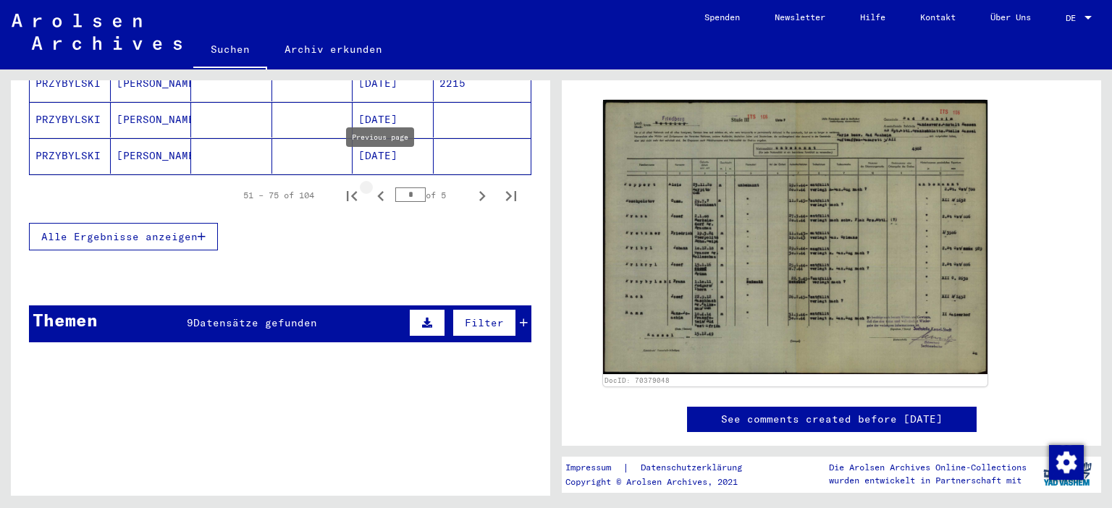
click at [380, 186] on icon "Previous page" at bounding box center [381, 196] width 20 height 20
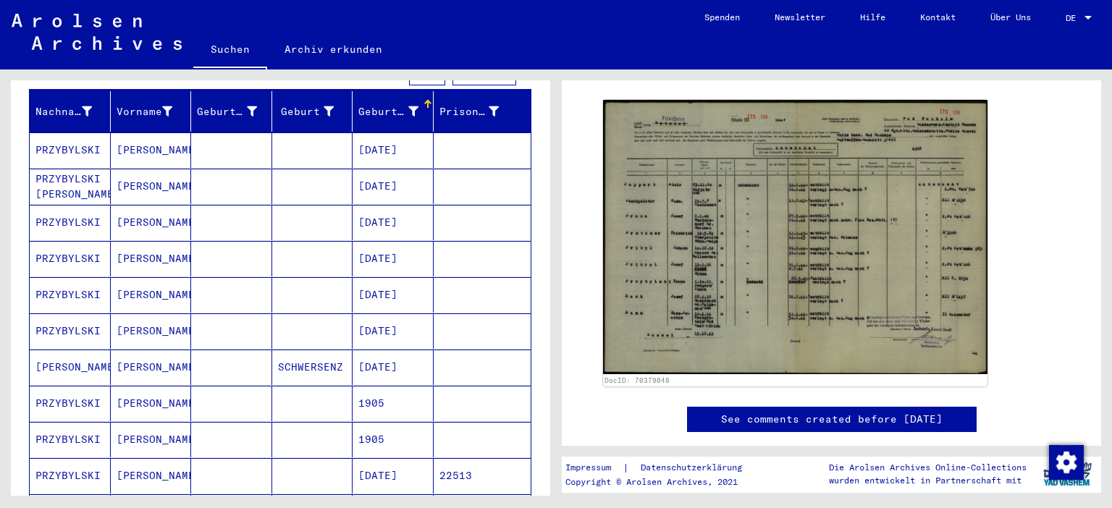
scroll to position [159, 0]
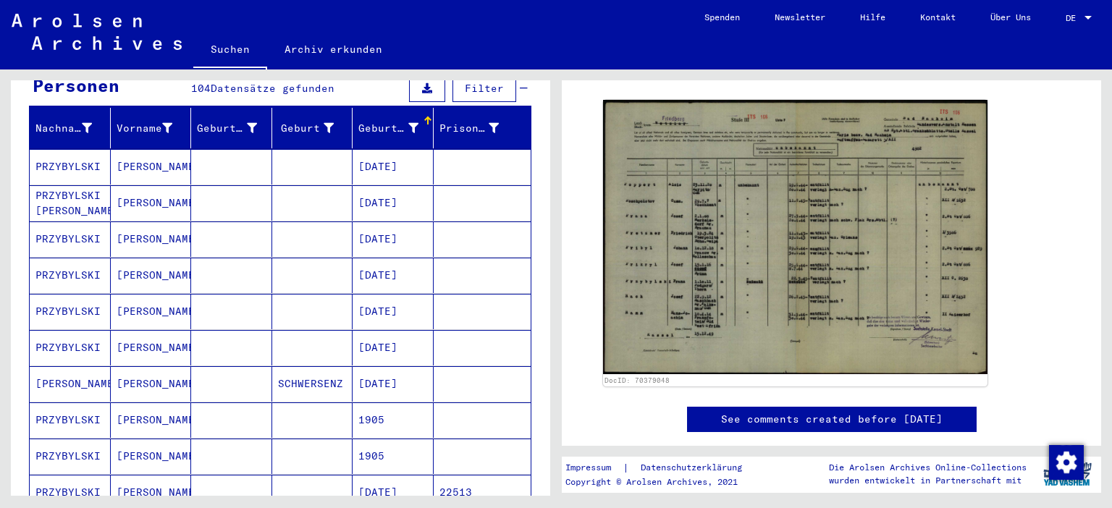
click at [373, 258] on mat-cell "[DATE]" at bounding box center [393, 275] width 81 height 35
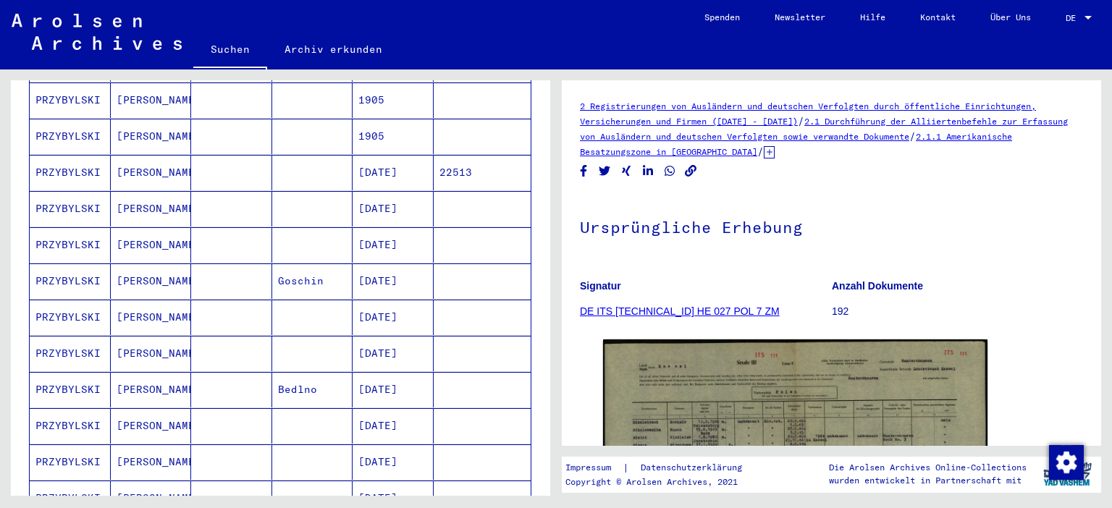
scroll to position [799, 0]
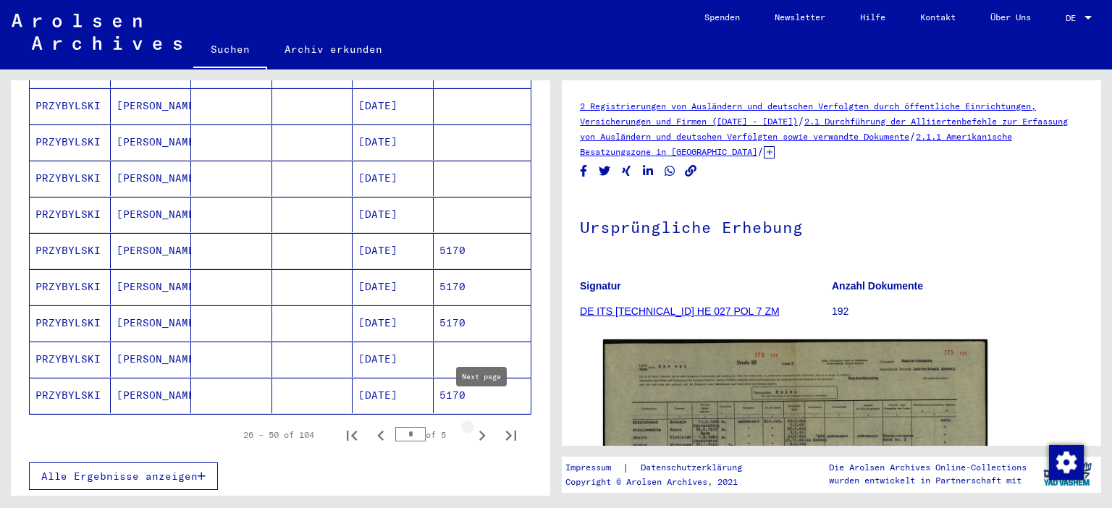
click at [482, 426] on icon "Next page" at bounding box center [482, 436] width 20 height 20
type input "*"
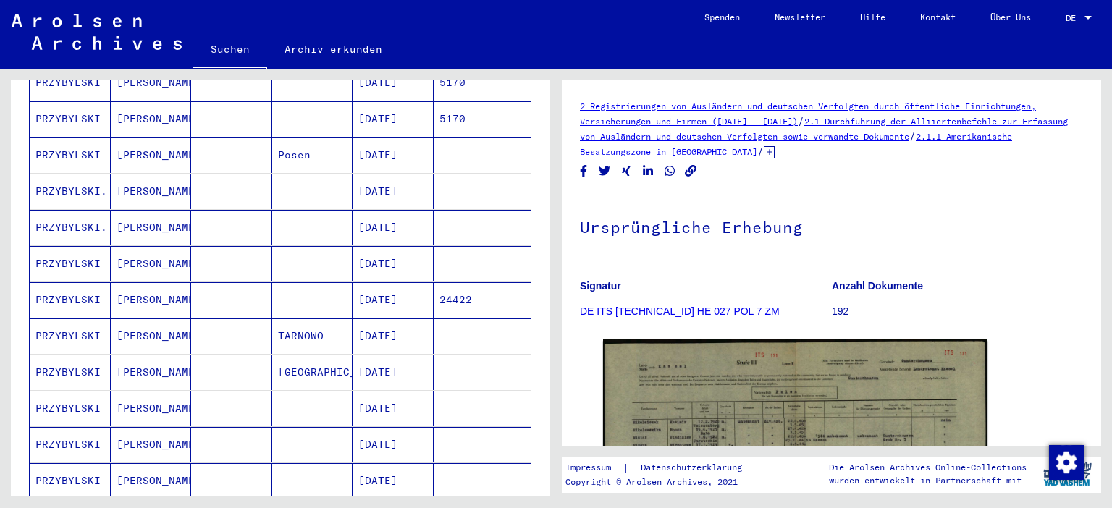
scroll to position [240, 0]
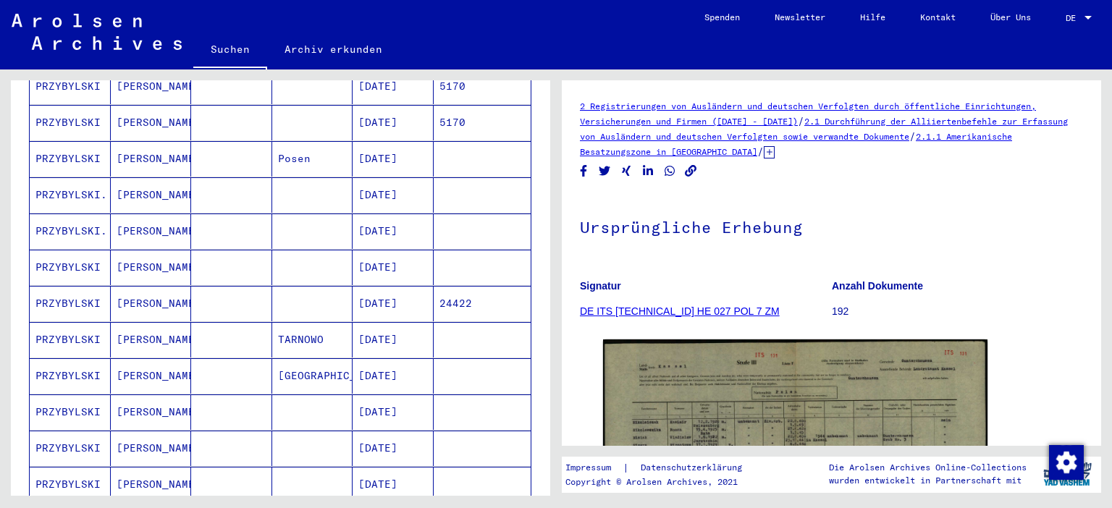
click at [125, 286] on mat-cell "[PERSON_NAME]" at bounding box center [151, 303] width 81 height 35
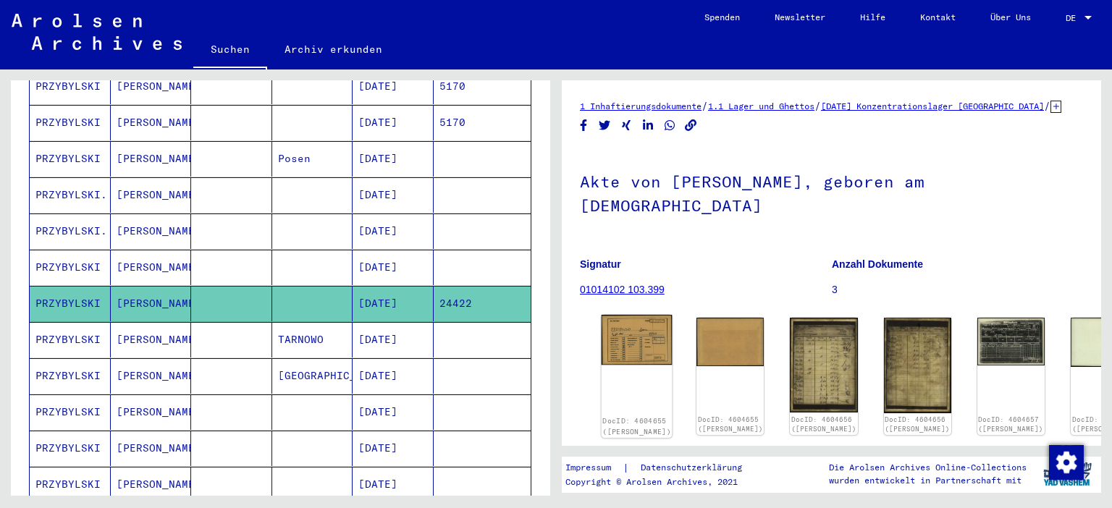
click at [620, 320] on img at bounding box center [637, 340] width 71 height 51
